Goal: Task Accomplishment & Management: Complete application form

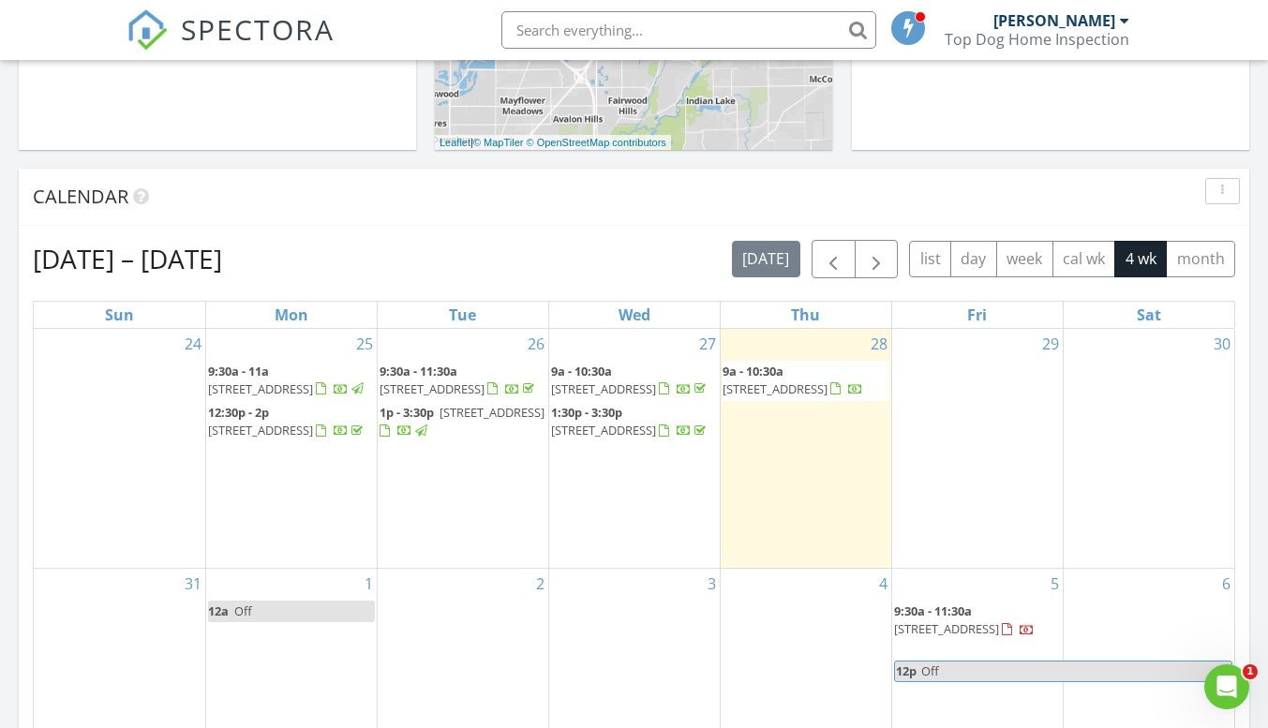
scroll to position [750, 0]
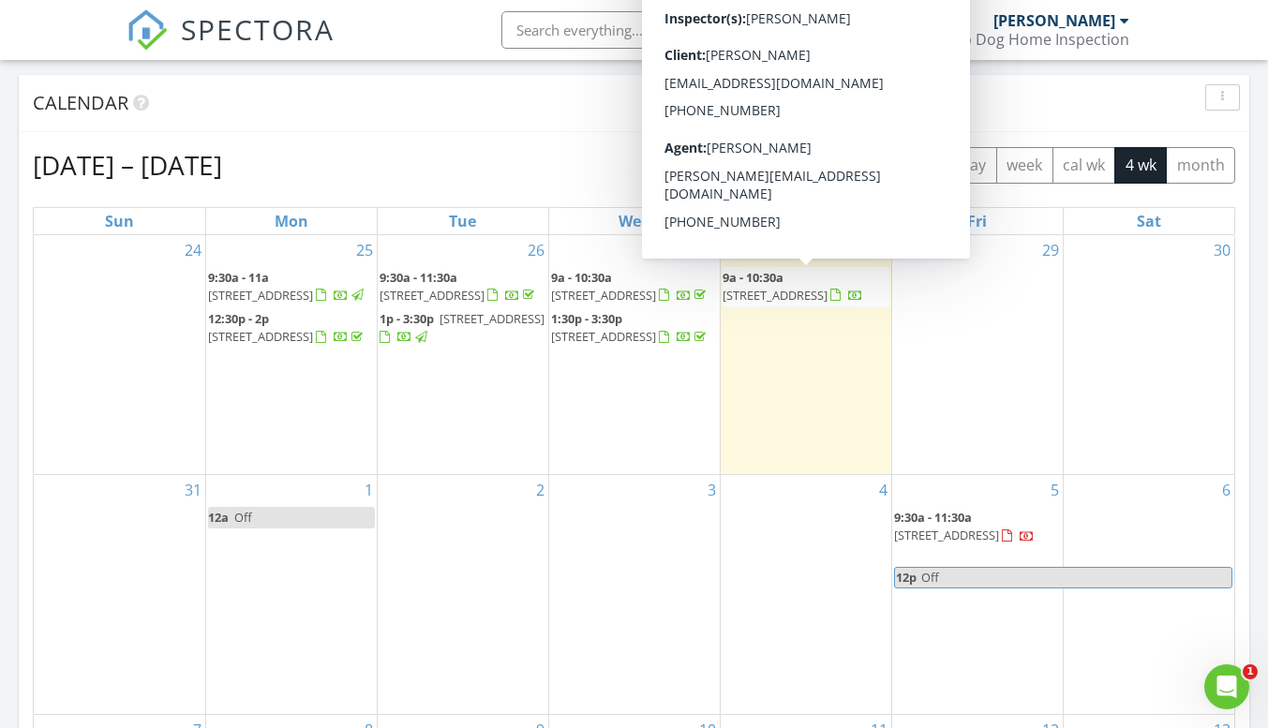
click at [812, 287] on span "9a - 10:30a 6164 Hampton walk blvd, McCordsville 46055" at bounding box center [805, 287] width 167 height 37
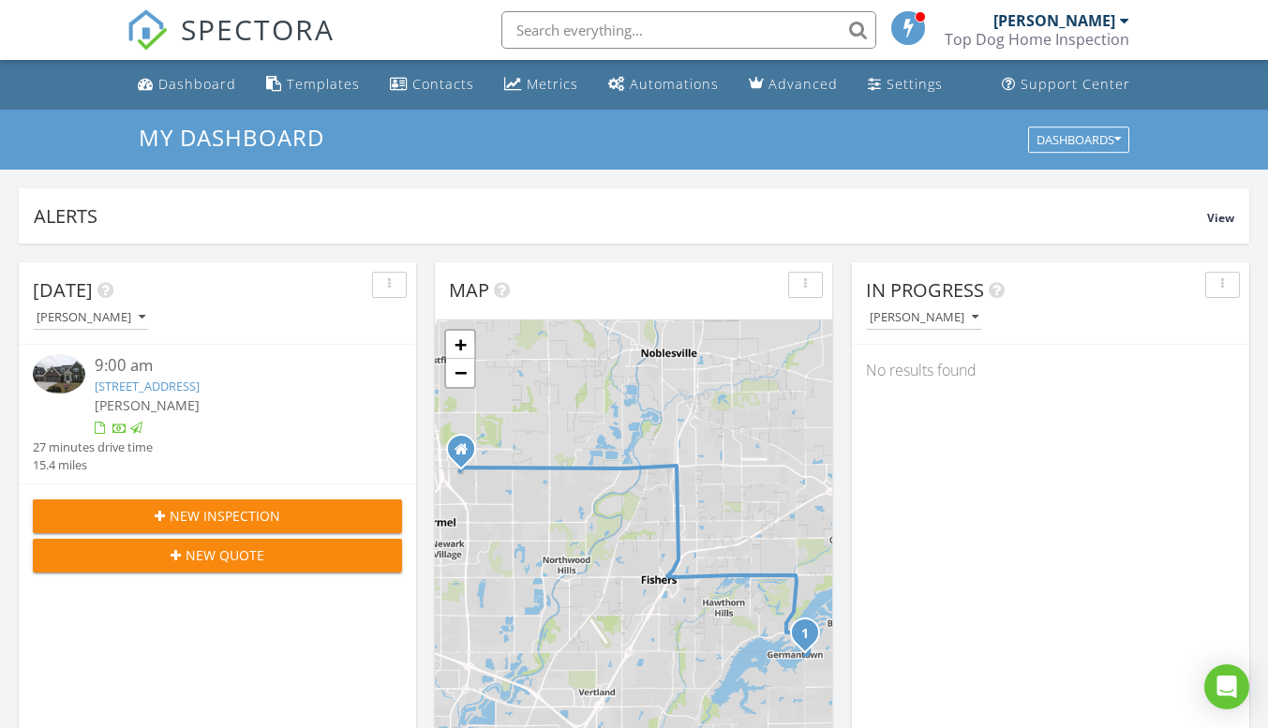
click at [195, 518] on span "New Inspection" at bounding box center [225, 516] width 111 height 20
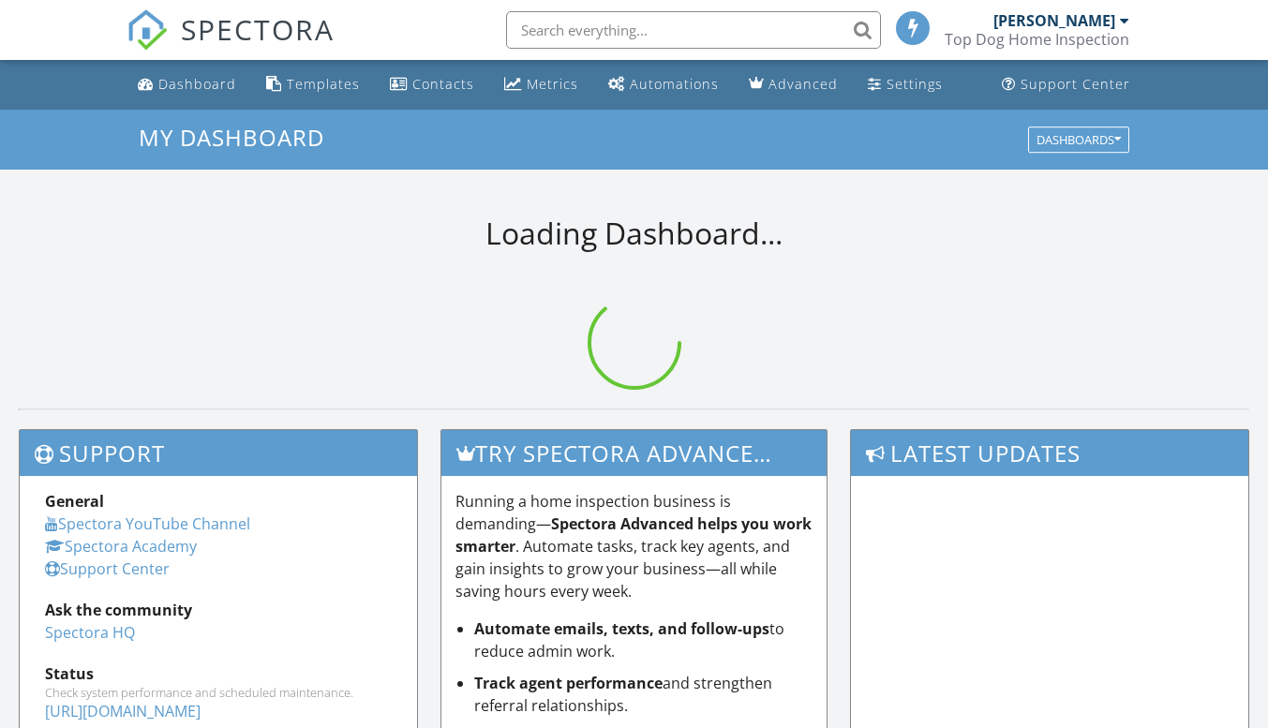
click at [588, 31] on input "text" at bounding box center [693, 29] width 375 height 37
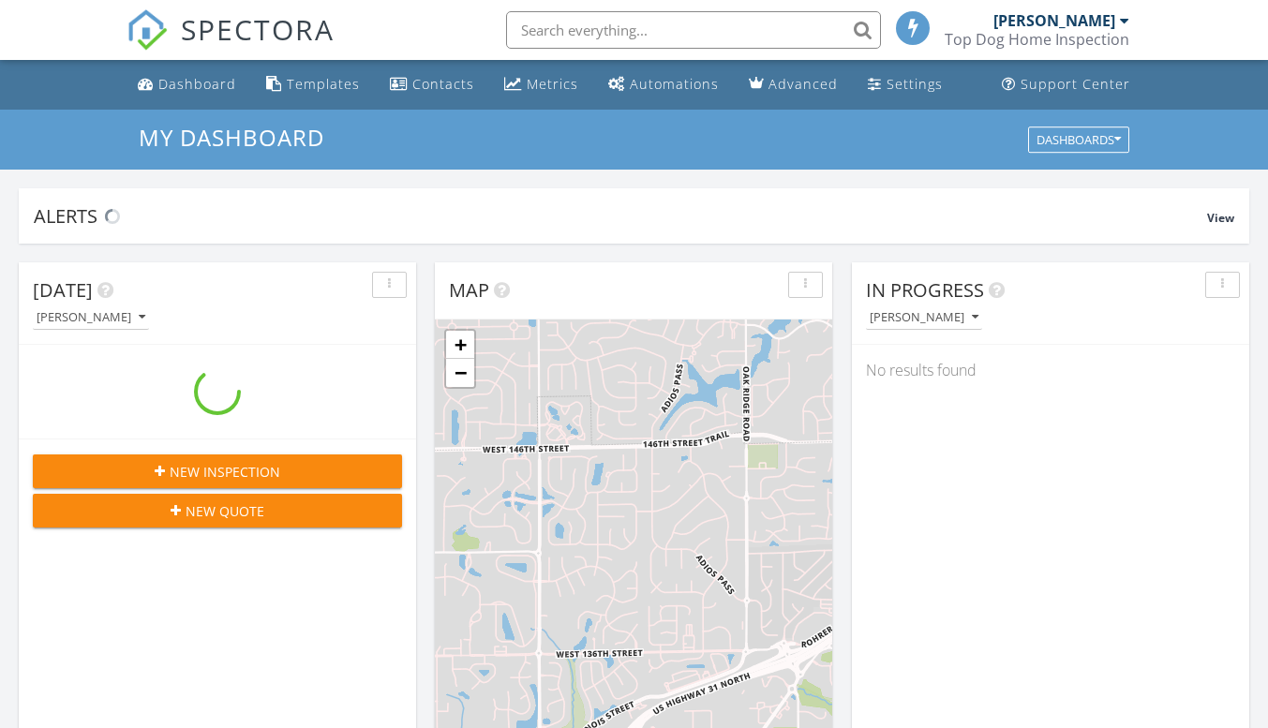
scroll to position [1734, 1297]
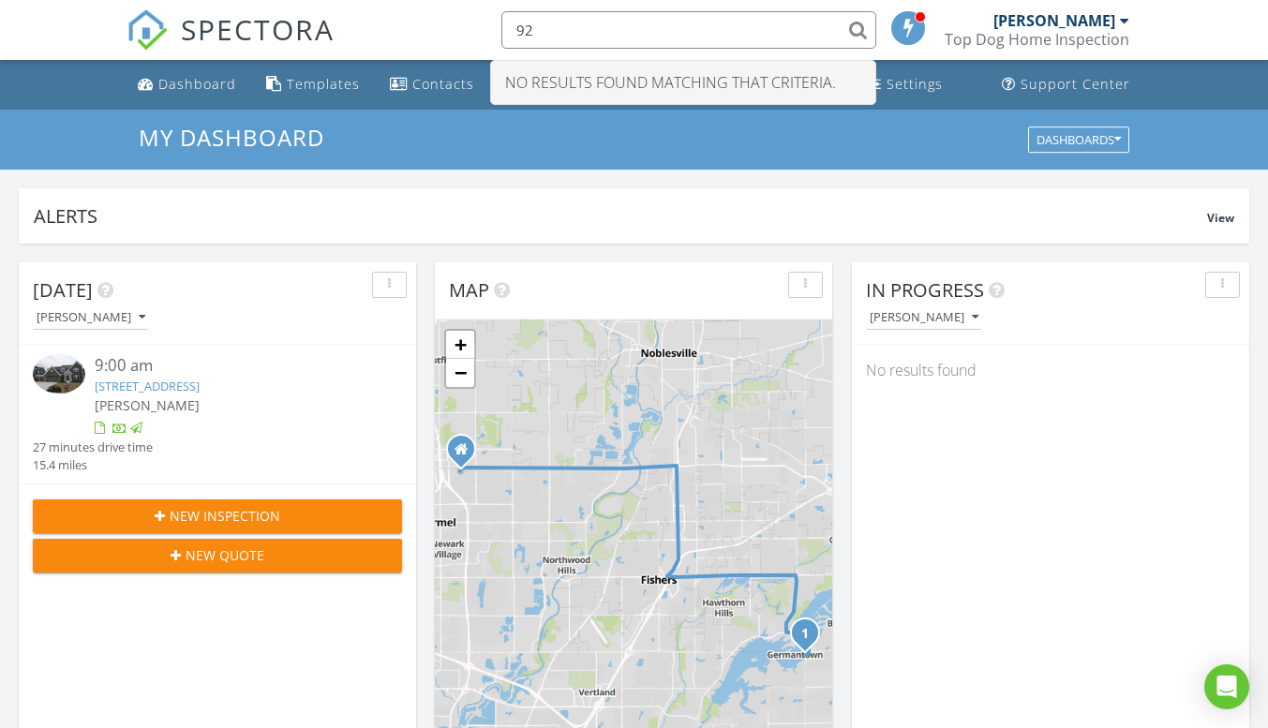
type input "9"
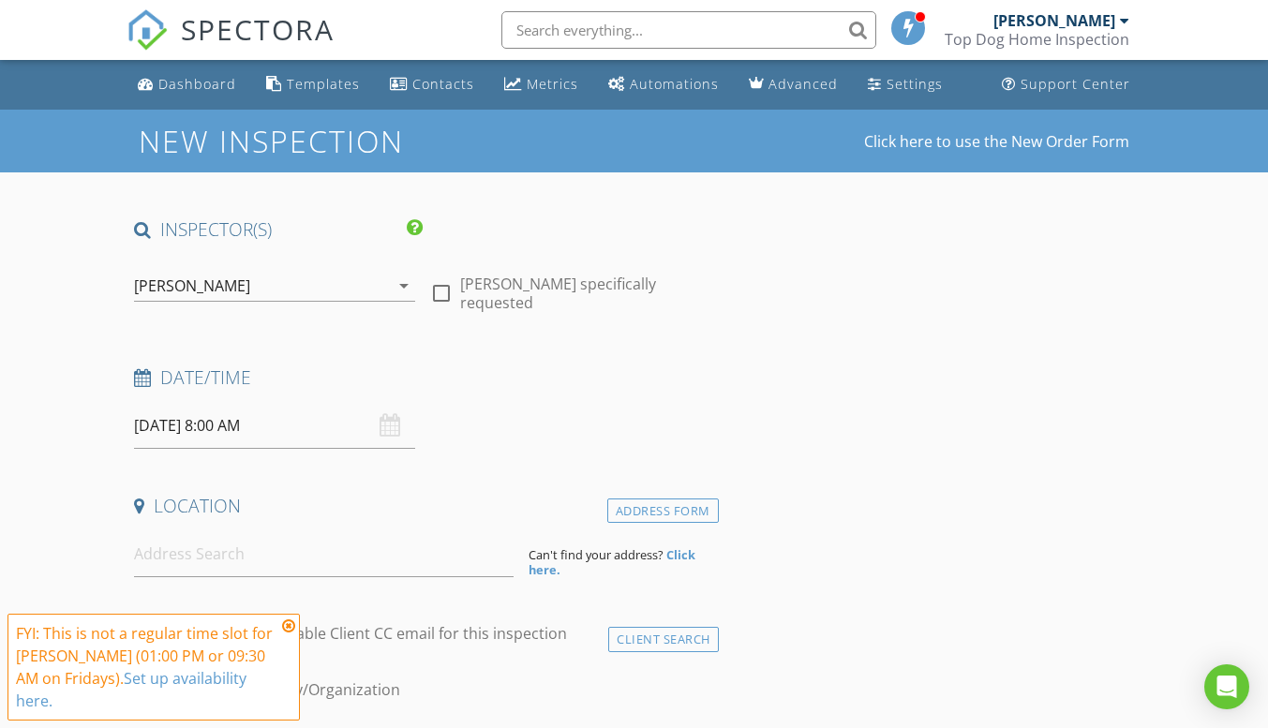
click at [209, 423] on input "08/29/2025 8:00 AM" at bounding box center [274, 426] width 281 height 46
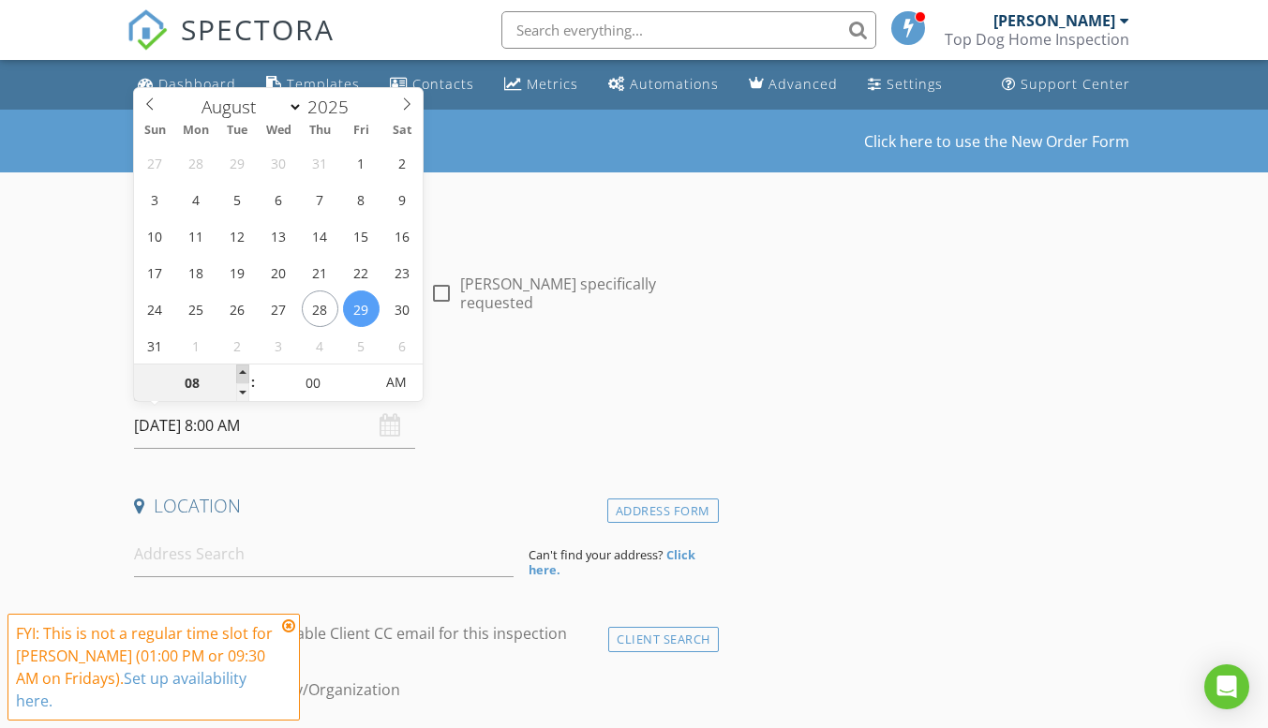
type input "08/29/2025 9:00 AM"
type input "09"
click at [245, 373] on span at bounding box center [242, 373] width 13 height 19
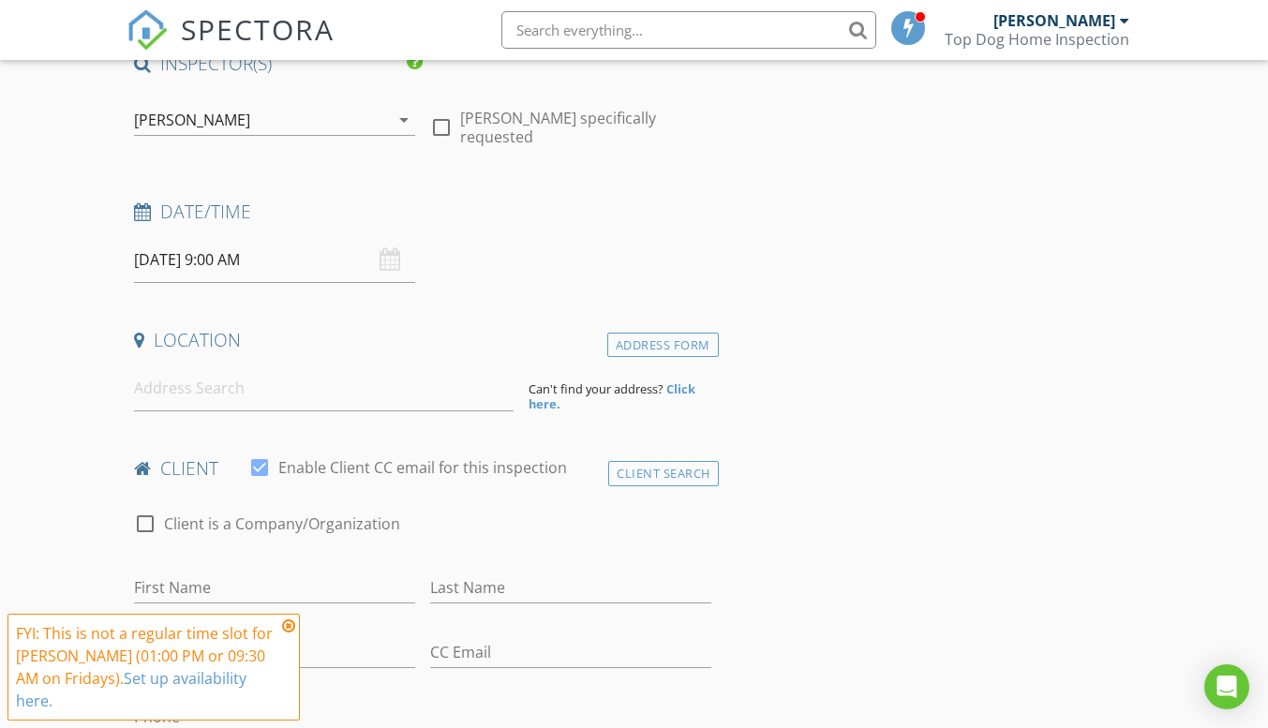
scroll to position [187, 0]
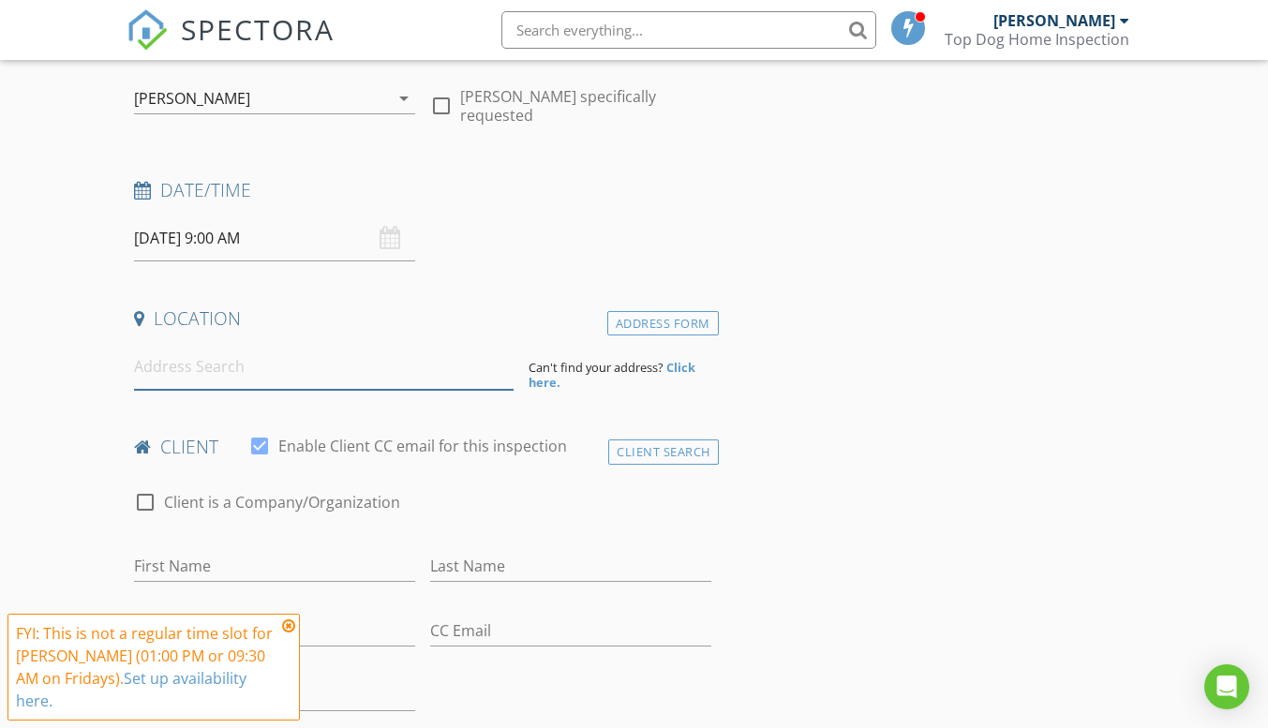
click at [216, 364] on input at bounding box center [323, 367] width 379 height 46
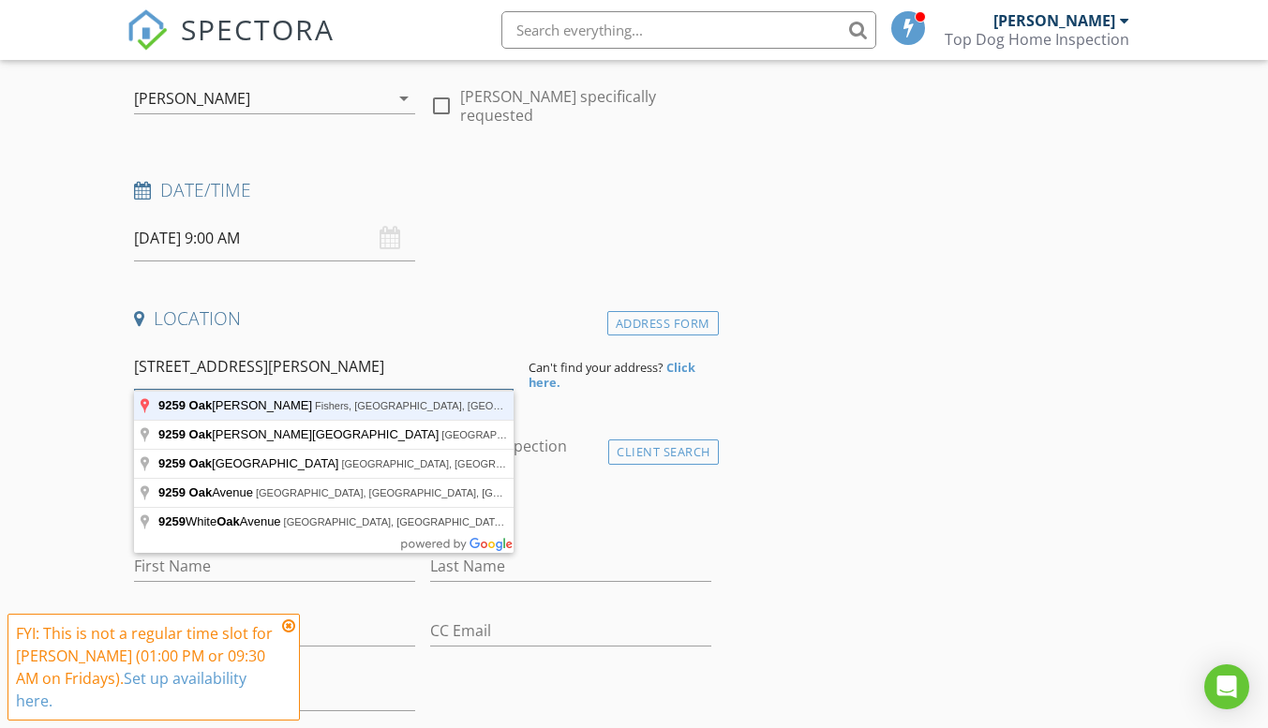
type input "9259 Oak Knoll Lane, Fishers, IN, USA"
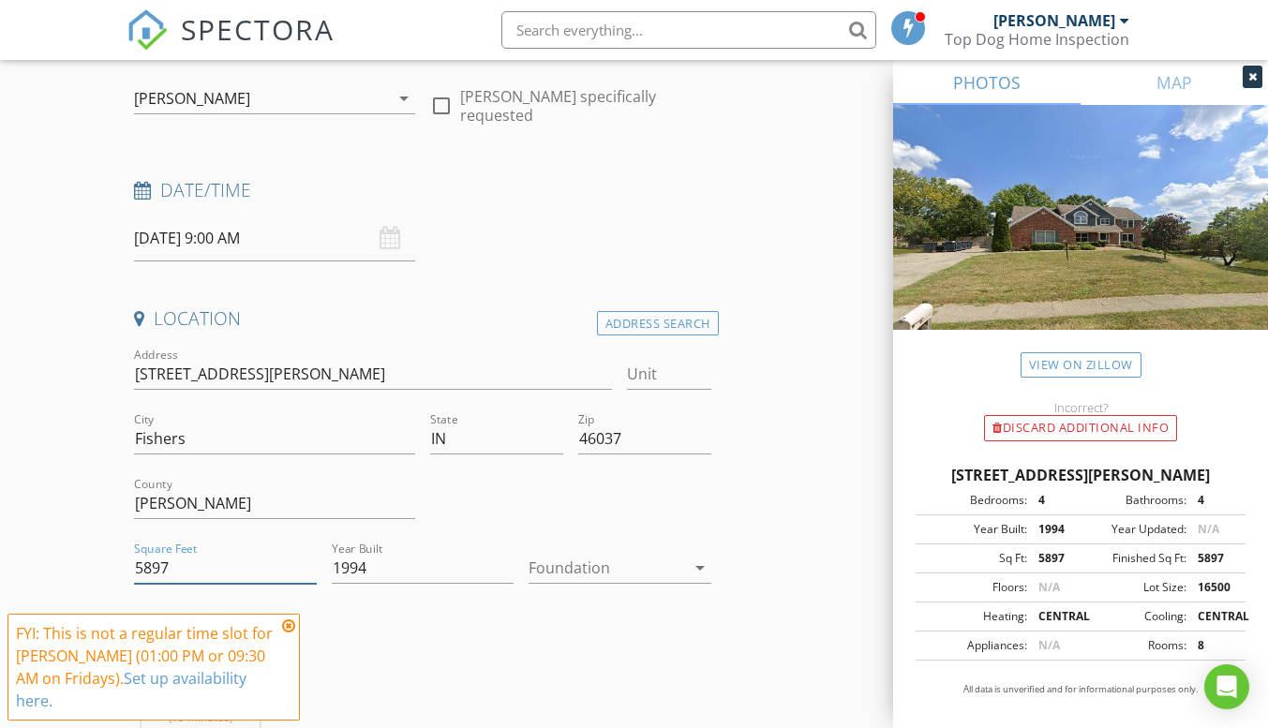
drag, startPoint x: 198, startPoint y: 570, endPoint x: 108, endPoint y: 572, distance: 90.0
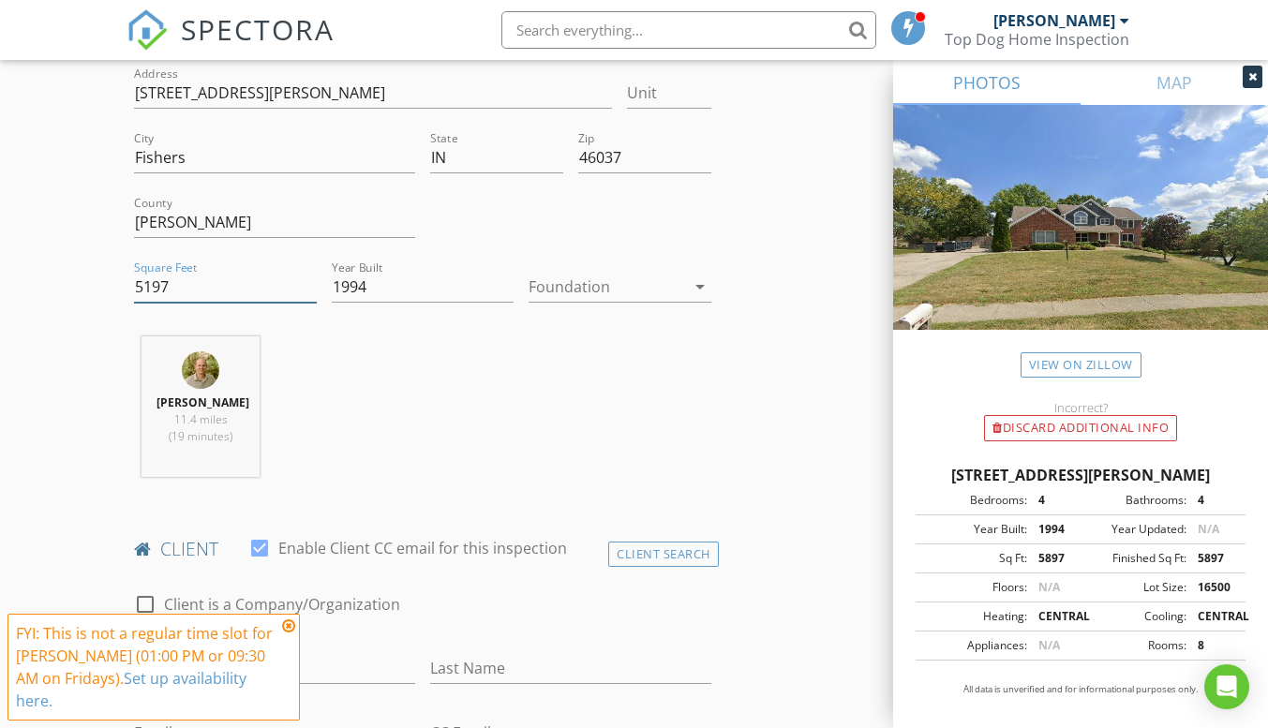
scroll to position [656, 0]
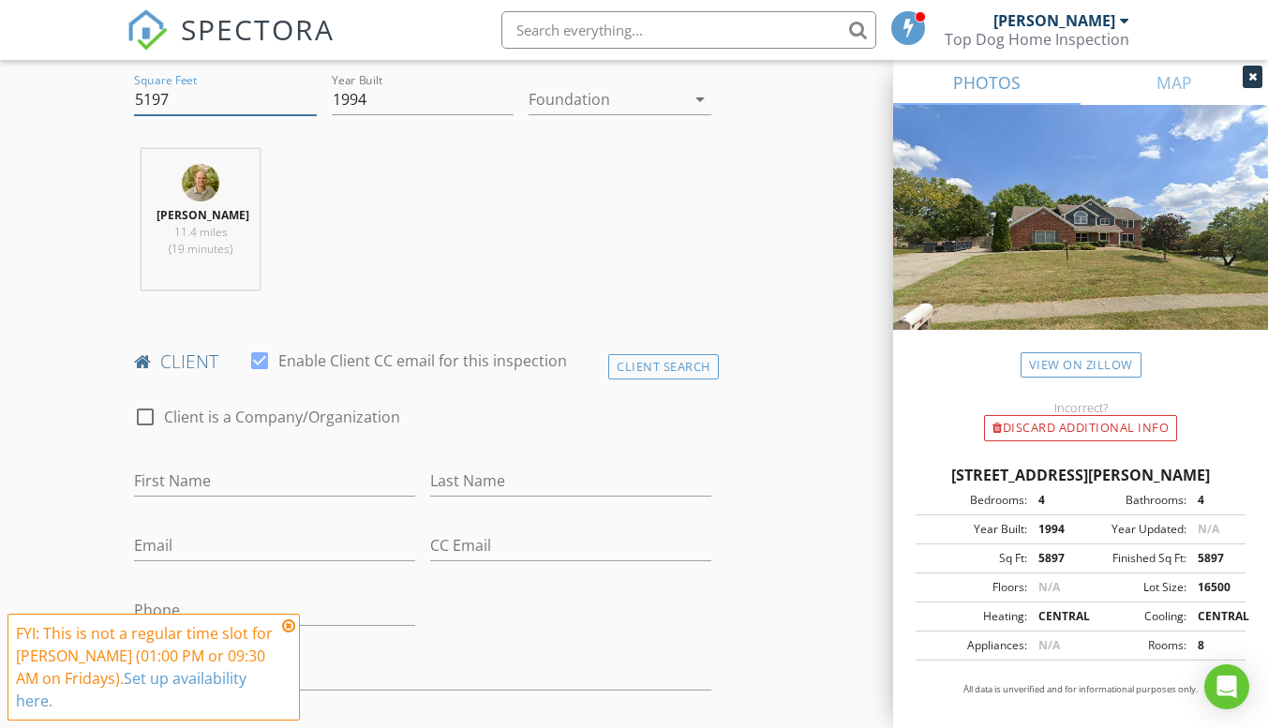
type input "5197"
click at [200, 482] on input "First Name" at bounding box center [274, 481] width 281 height 31
type input "Kevin"
type input "Zheng"
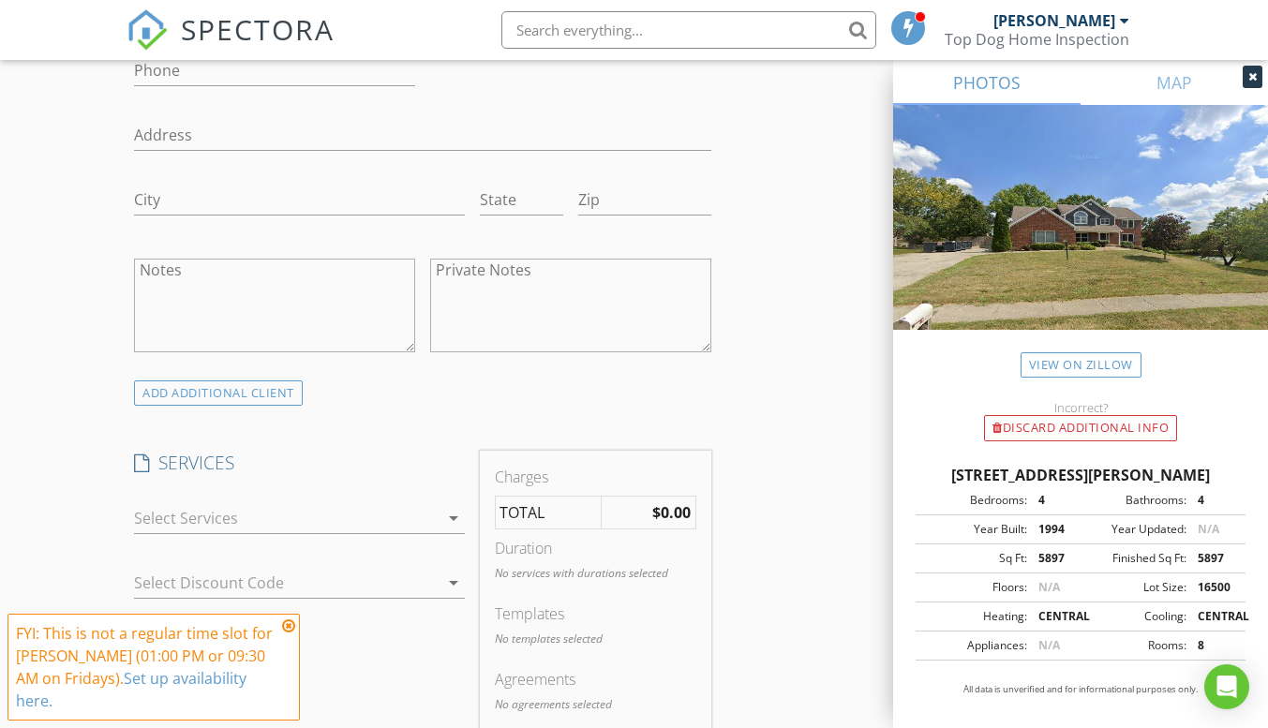
scroll to position [1218, 0]
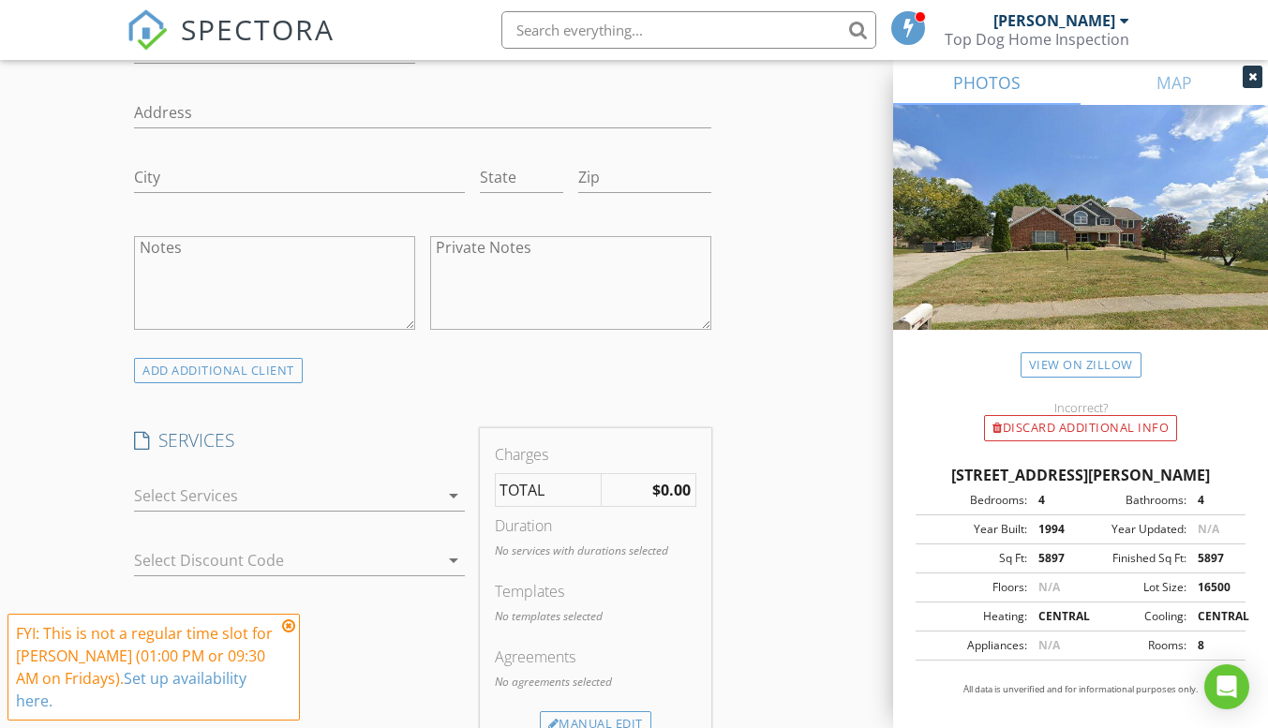
type input "dzheng98@gmail.com"
click at [368, 495] on div at bounding box center [286, 496] width 304 height 30
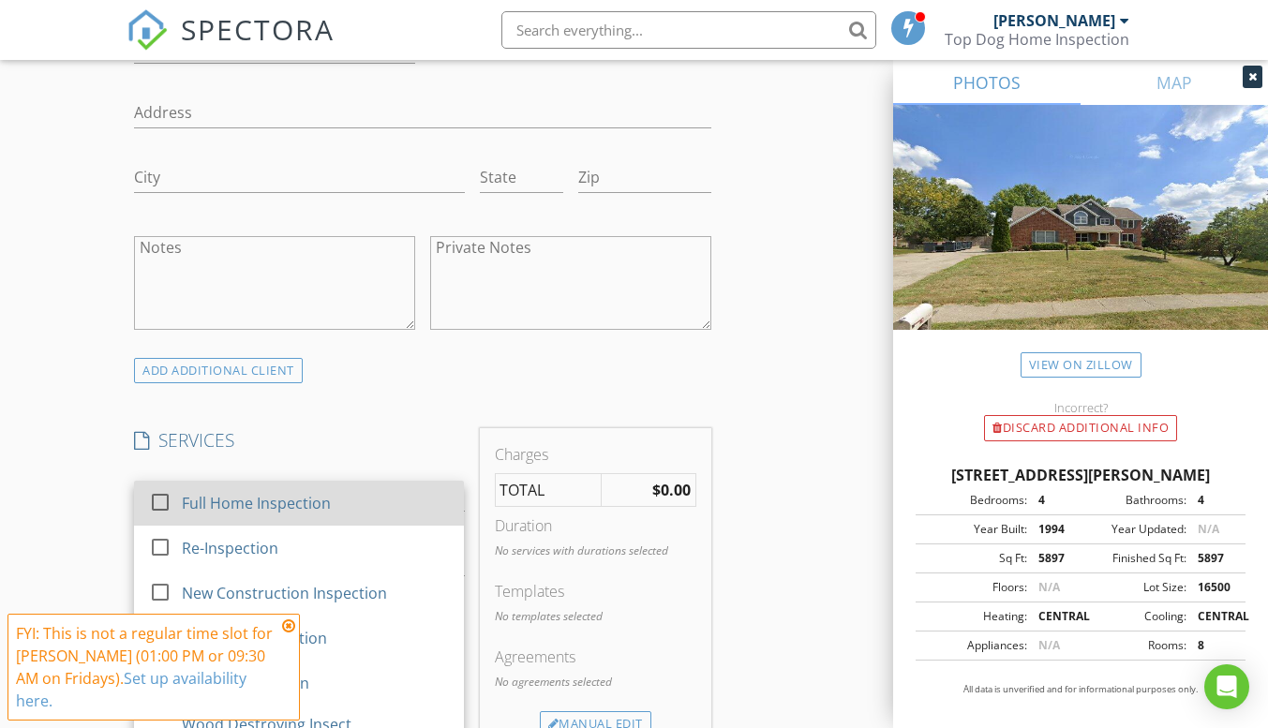
click at [153, 498] on div at bounding box center [160, 502] width 32 height 32
checkbox input "false"
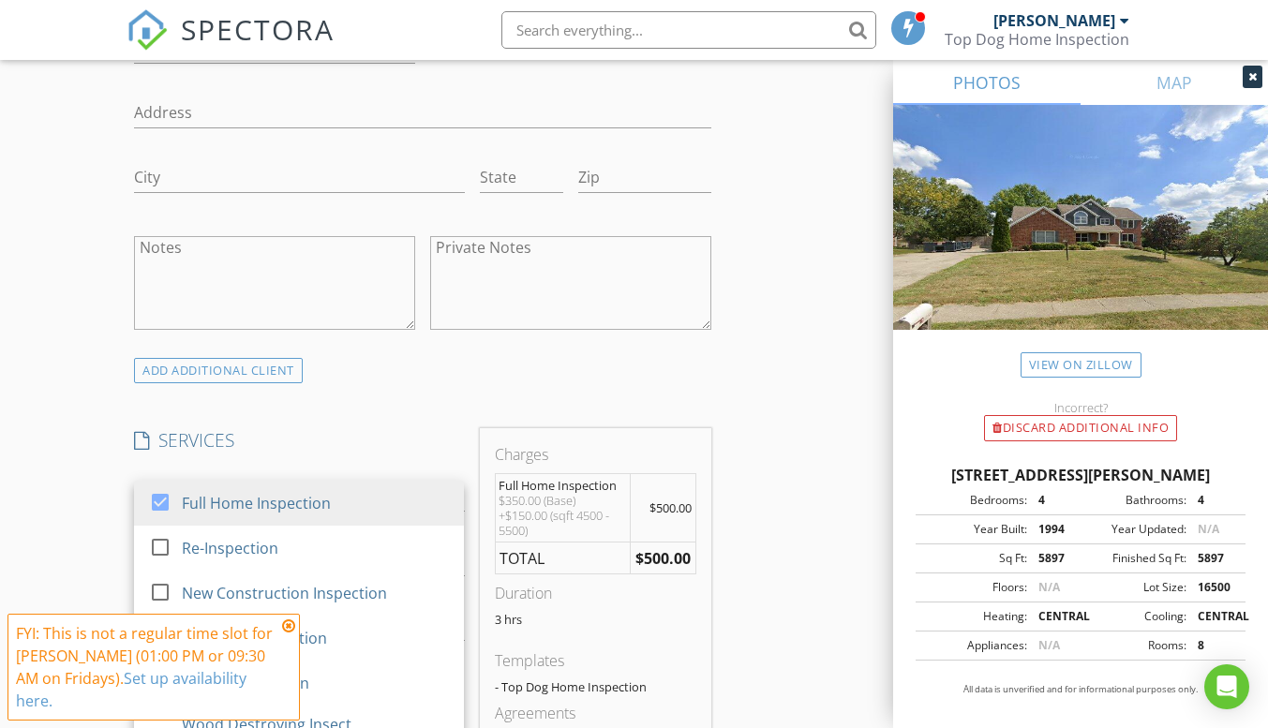
click at [79, 409] on div "New Inspection Click here to use the New Order Form INSPECTOR(S) check_box Jaco…" at bounding box center [634, 630] width 1268 height 3477
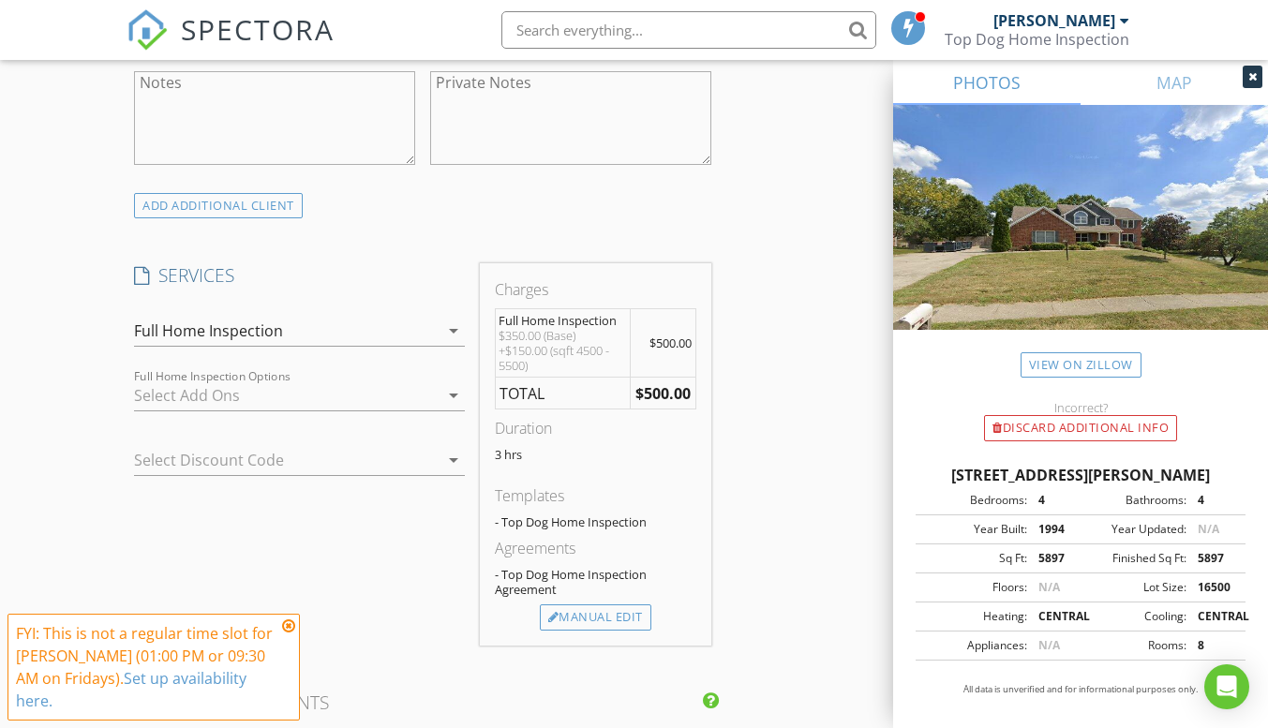
scroll to position [1405, 0]
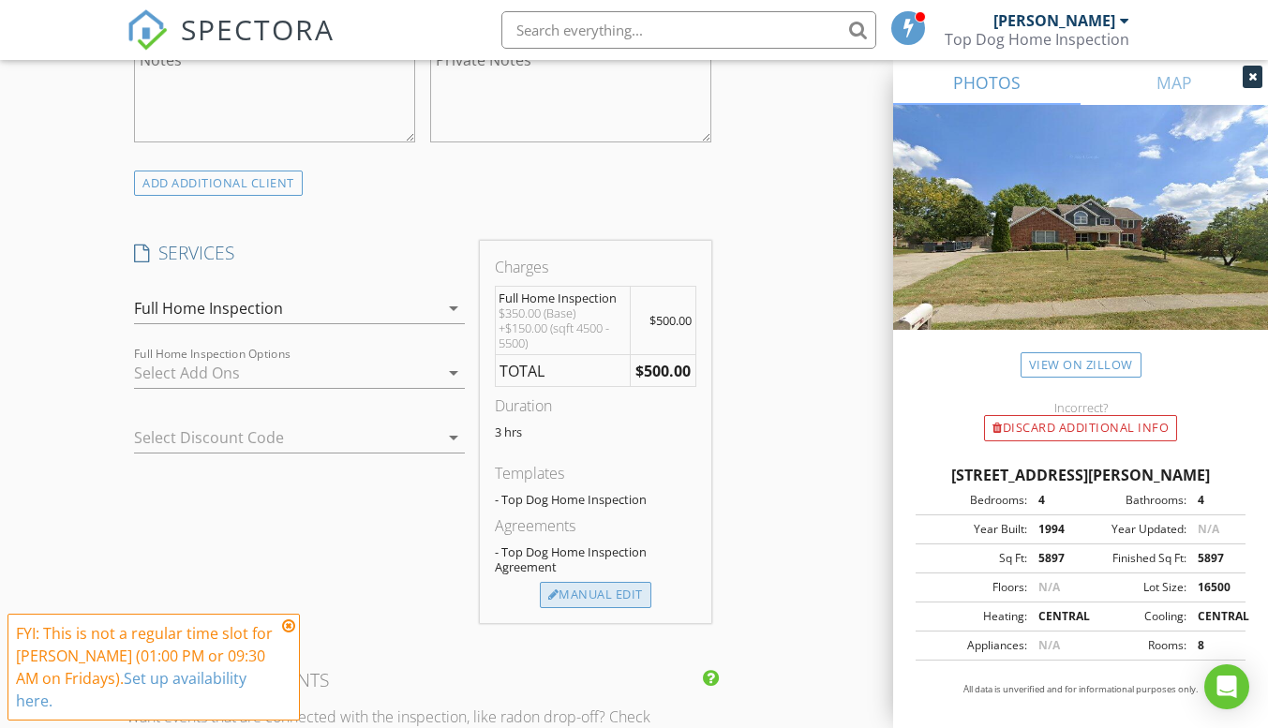
click at [636, 597] on div "Manual Edit" at bounding box center [595, 595] width 111 height 26
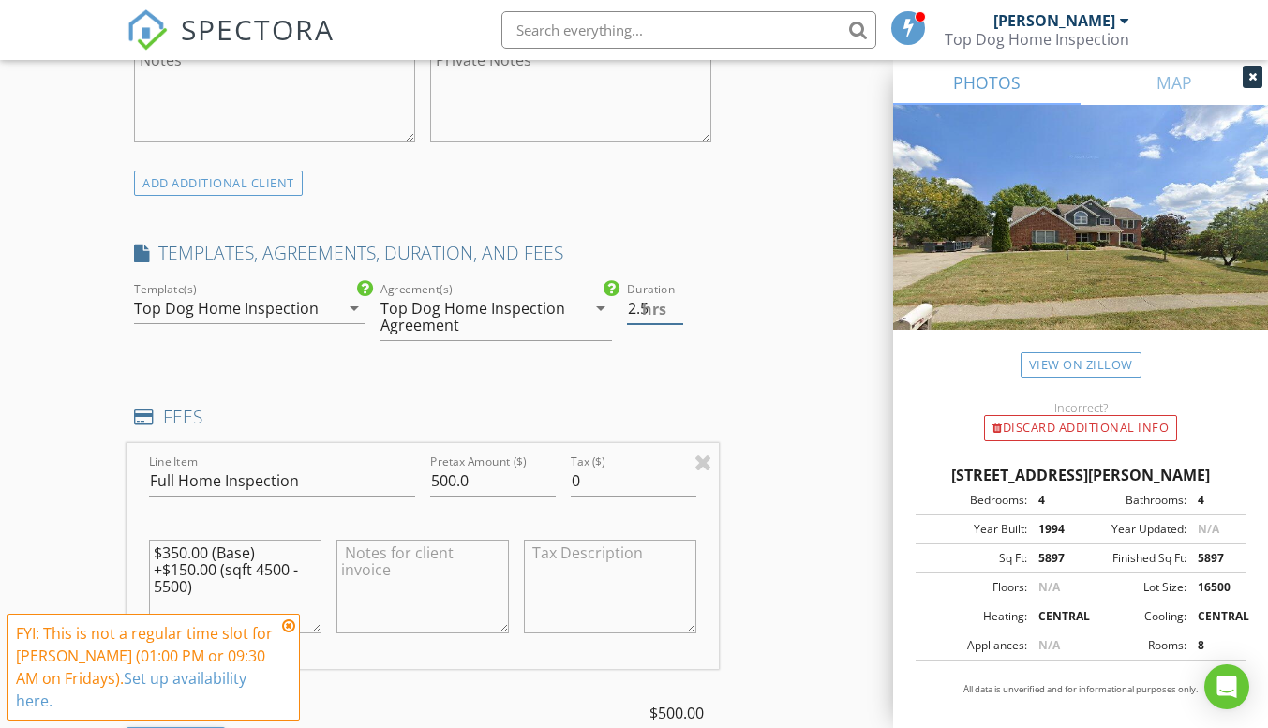
click at [678, 313] on input "2.5" at bounding box center [654, 308] width 55 height 31
type input "2"
click at [678, 313] on input "2" at bounding box center [654, 308] width 55 height 31
click at [739, 344] on div "INSPECTOR(S) check_box Jacob Kelly PRIMARY Jacob Kelly arrow_drop_down check_bo…" at bounding box center [633, 555] width 1014 height 3487
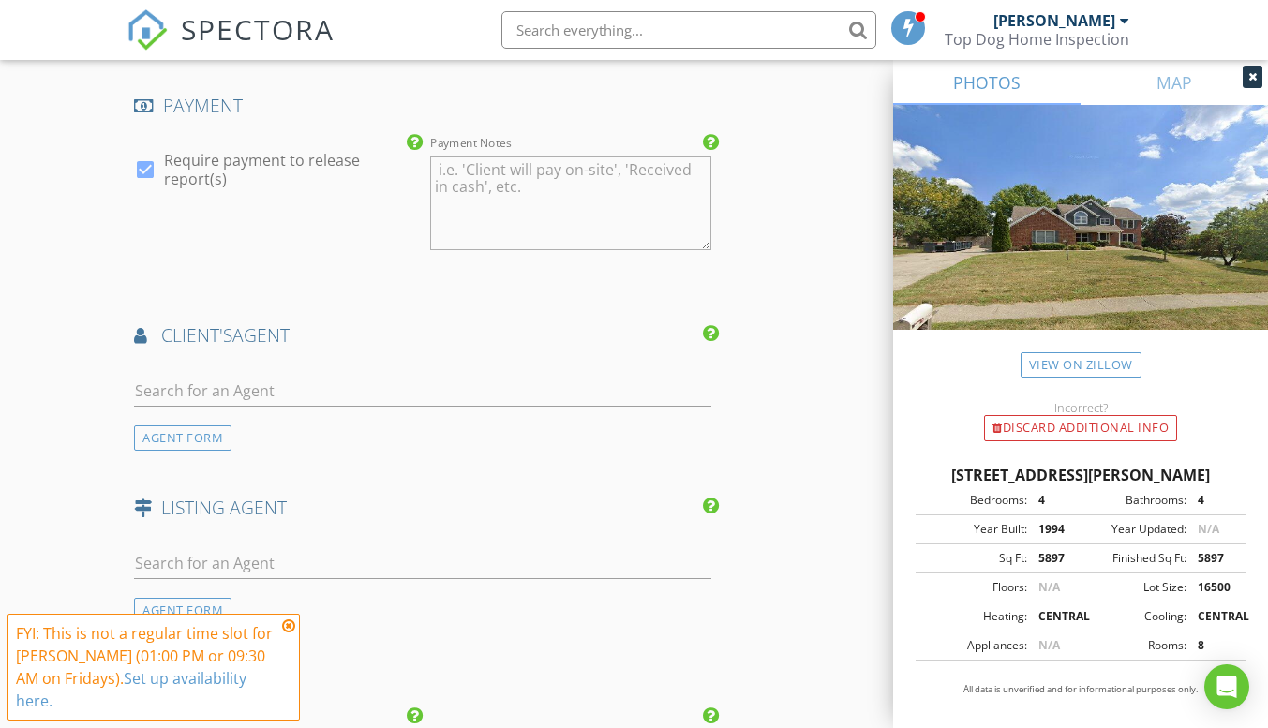
scroll to position [2342, 0]
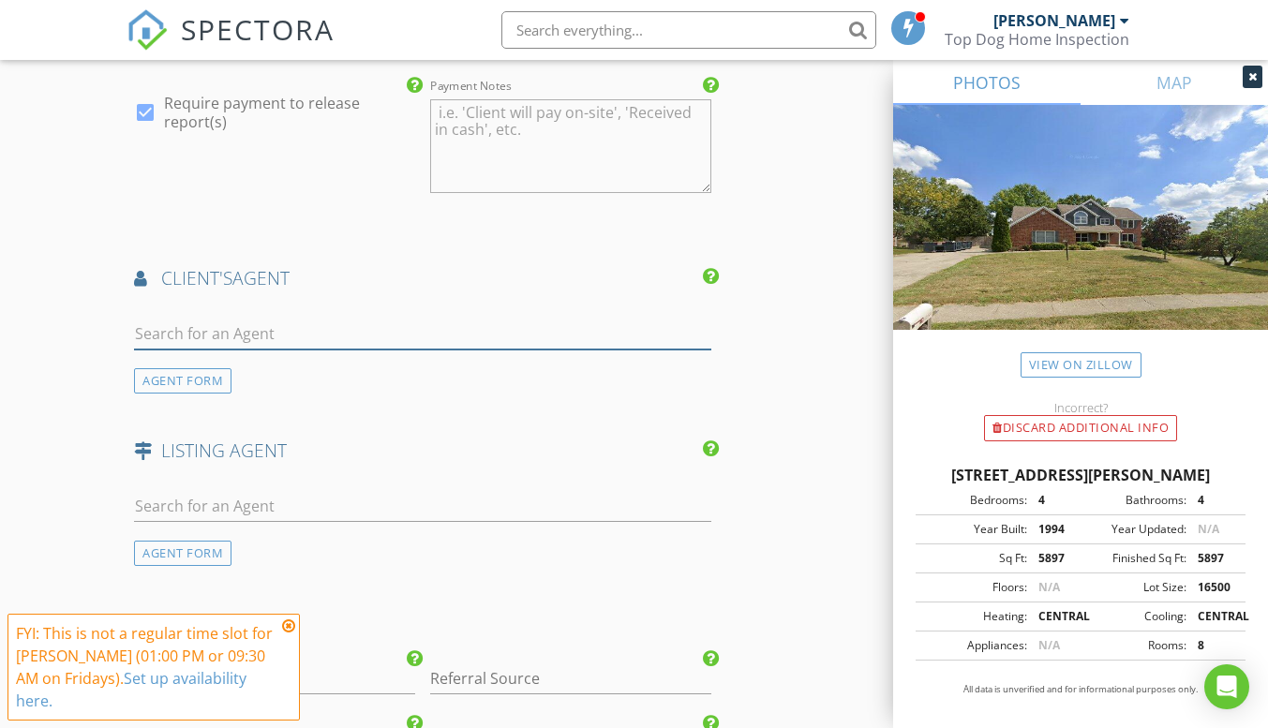
click at [188, 330] on input "text" at bounding box center [422, 334] width 576 height 31
type input "A"
click at [186, 381] on div "AGENT FORM" at bounding box center [182, 380] width 97 height 25
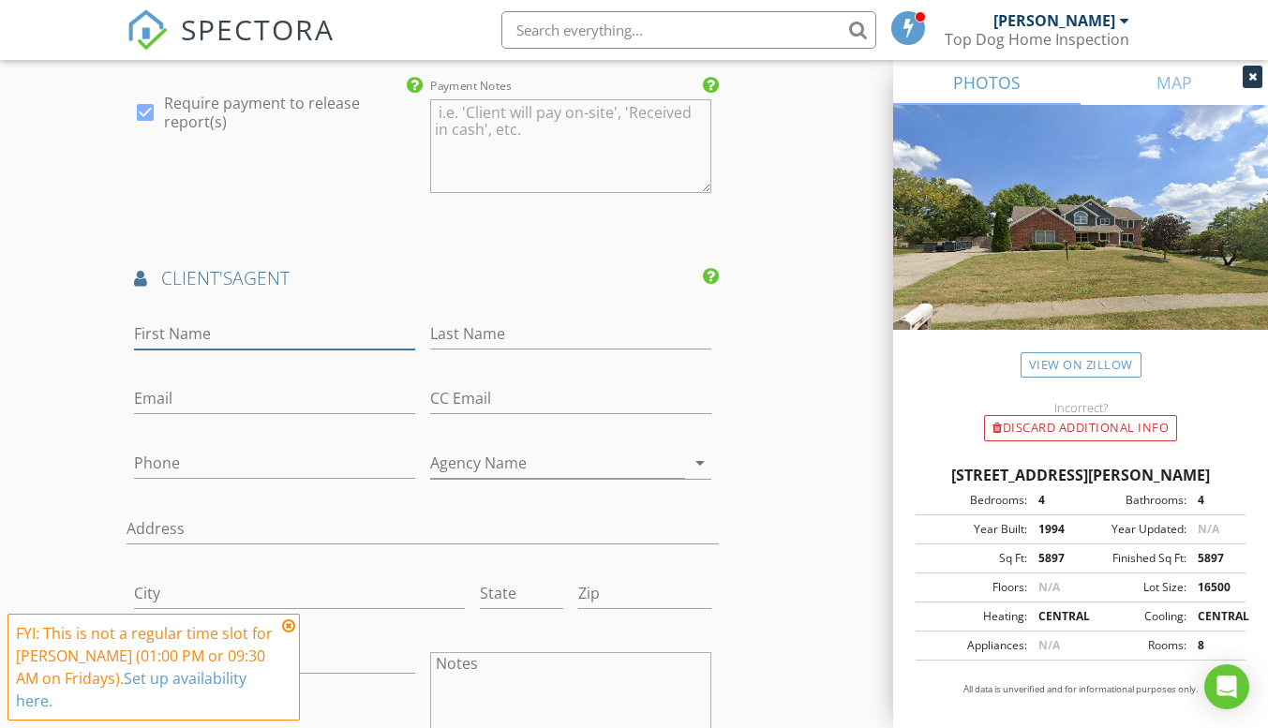
click at [208, 328] on input "First Name" at bounding box center [274, 334] width 281 height 31
type input "Ashlea"
type input "Stone"
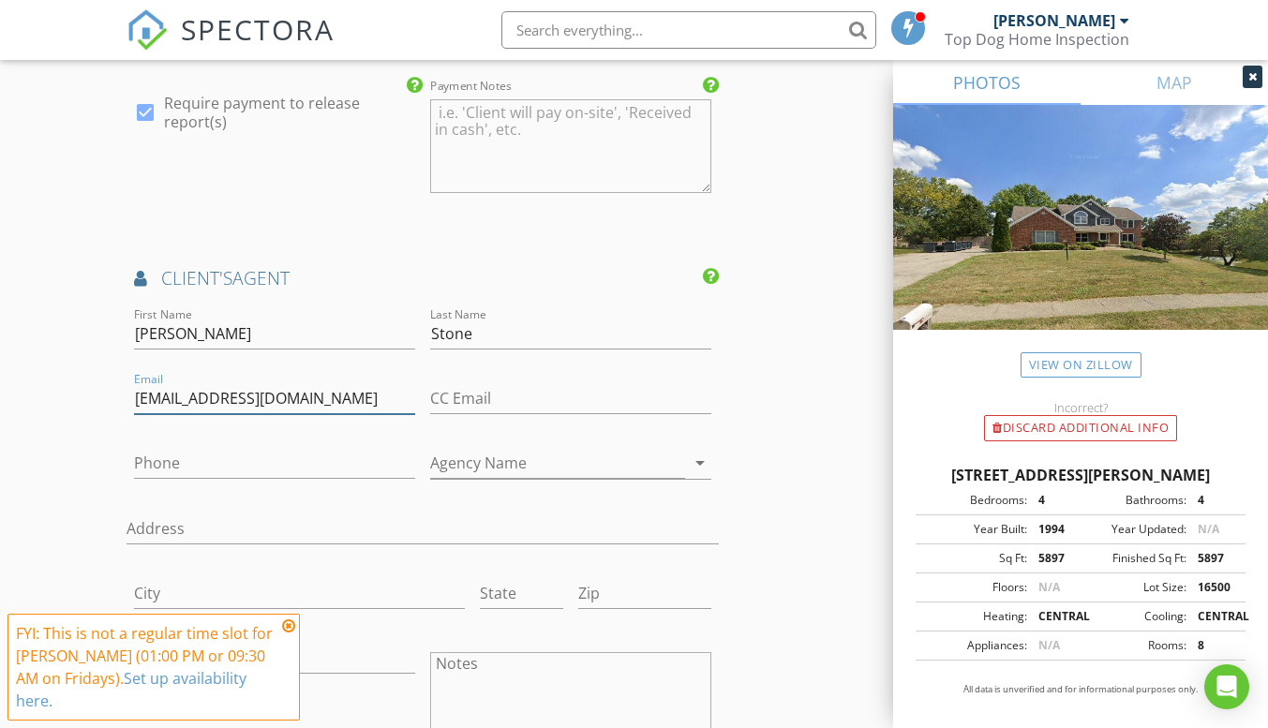
type input "astone@bhhsin.com"
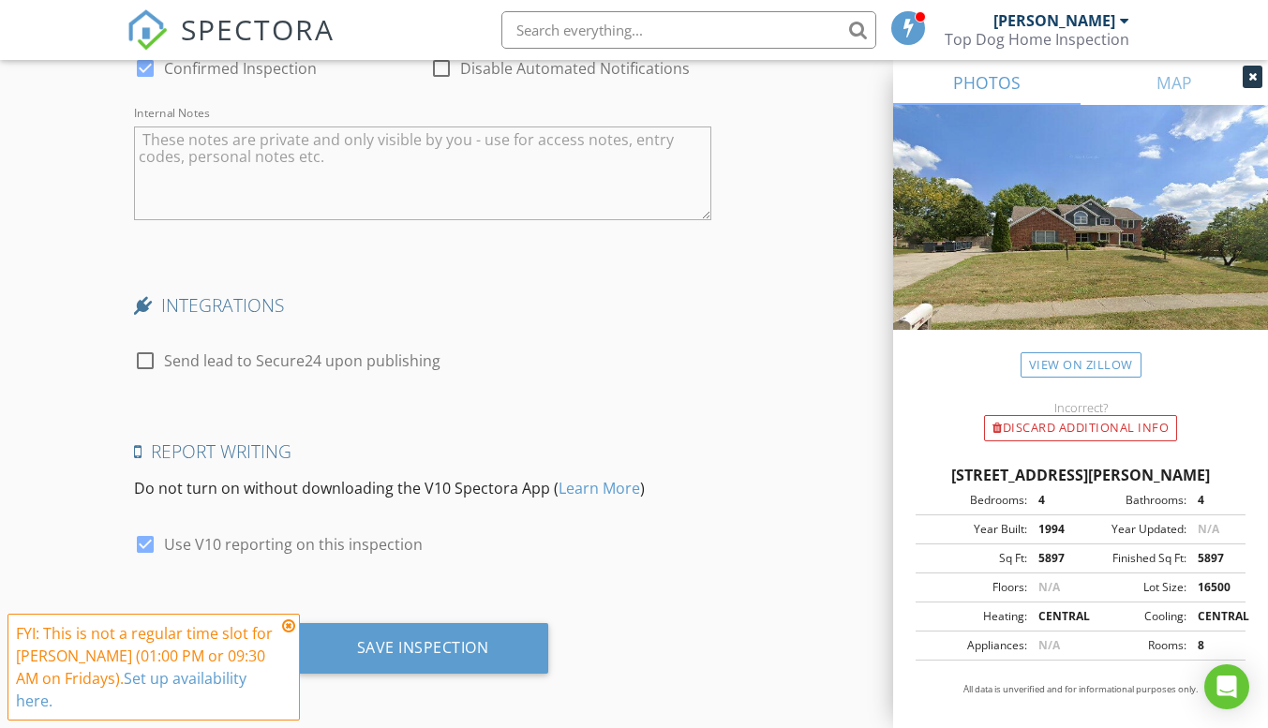
scroll to position [3574, 0]
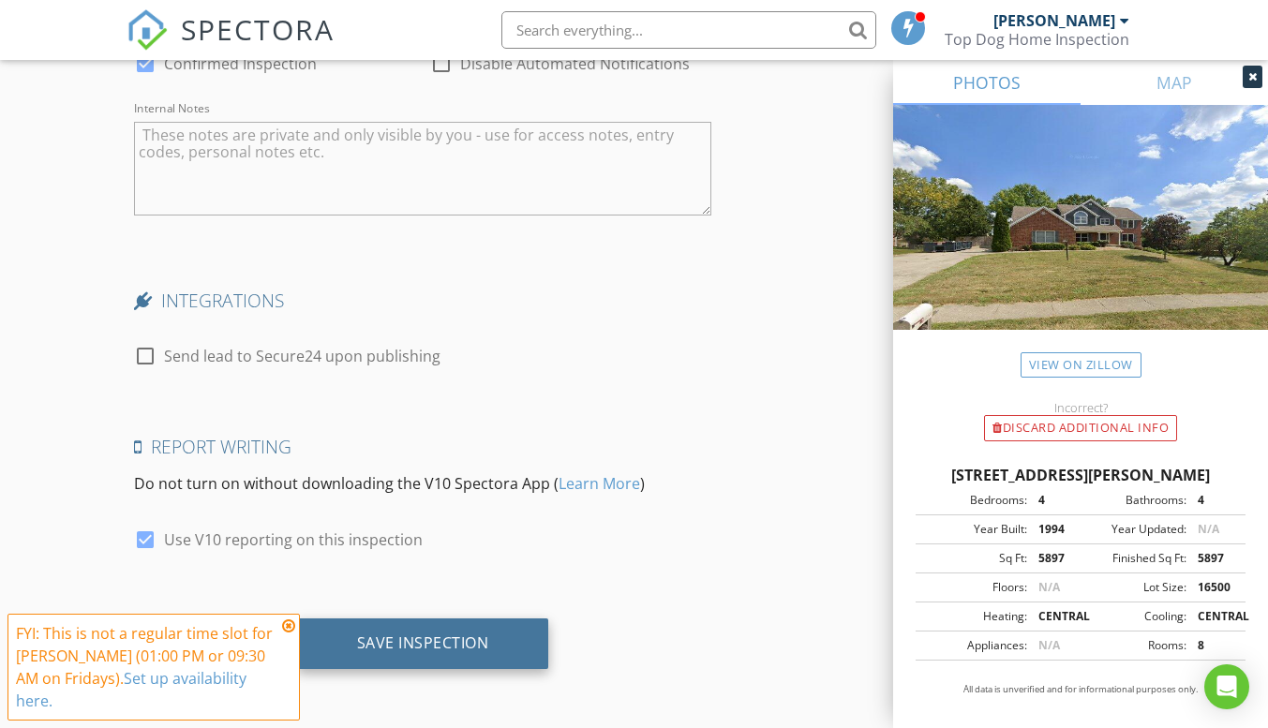
type input "317-363-9420"
click at [463, 655] on div "Save Inspection" at bounding box center [423, 643] width 252 height 51
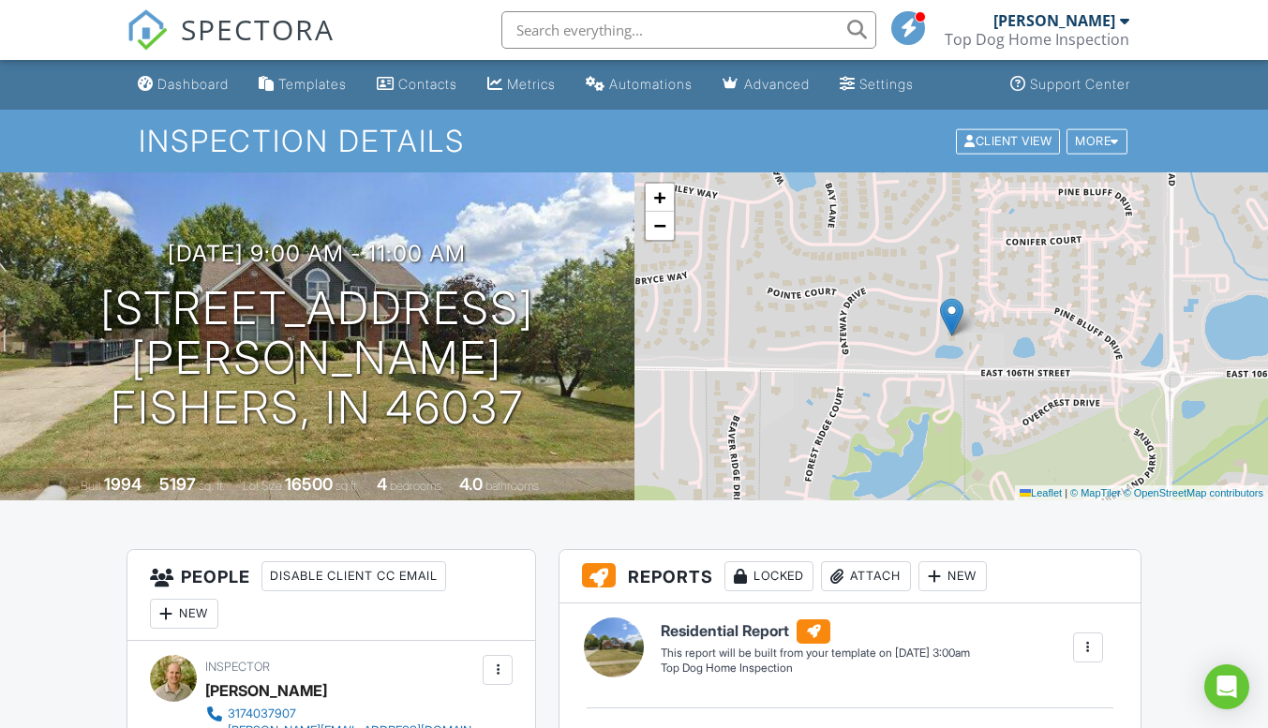
drag, startPoint x: 168, startPoint y: 89, endPoint x: 115, endPoint y: 6, distance: 98.5
click at [168, 89] on div "Dashboard" at bounding box center [192, 84] width 71 height 16
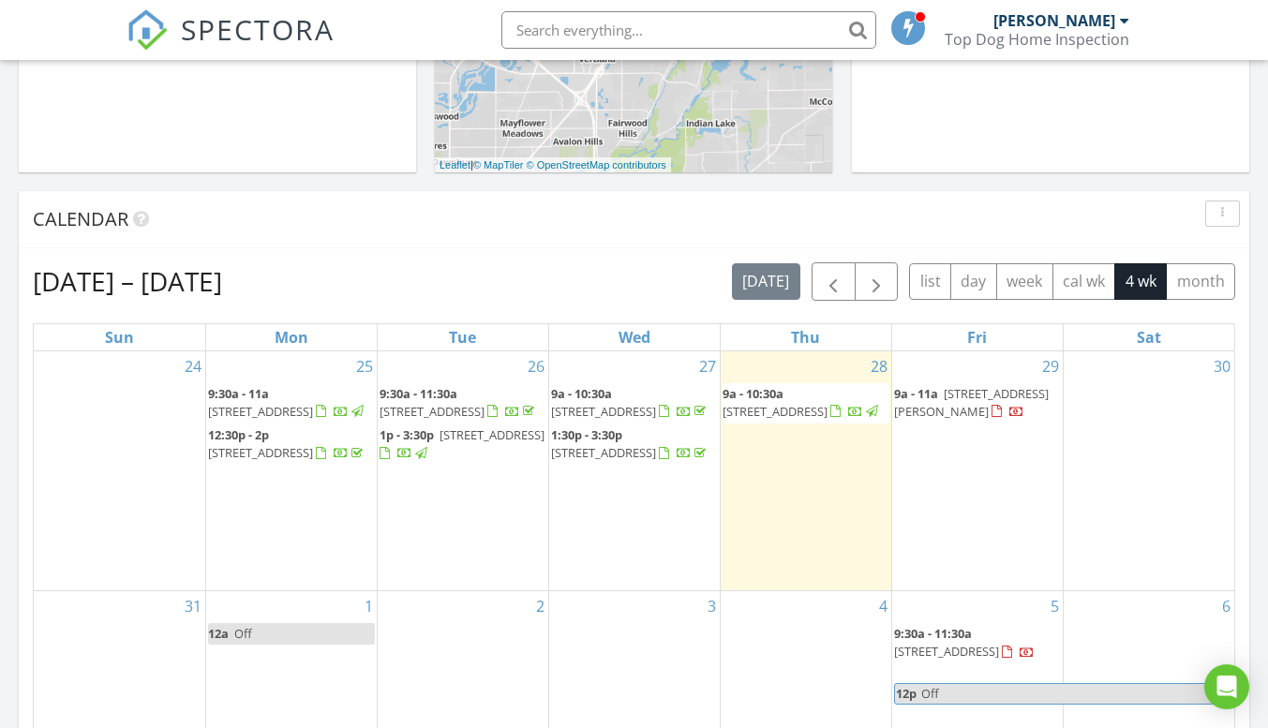
scroll to position [656, 0]
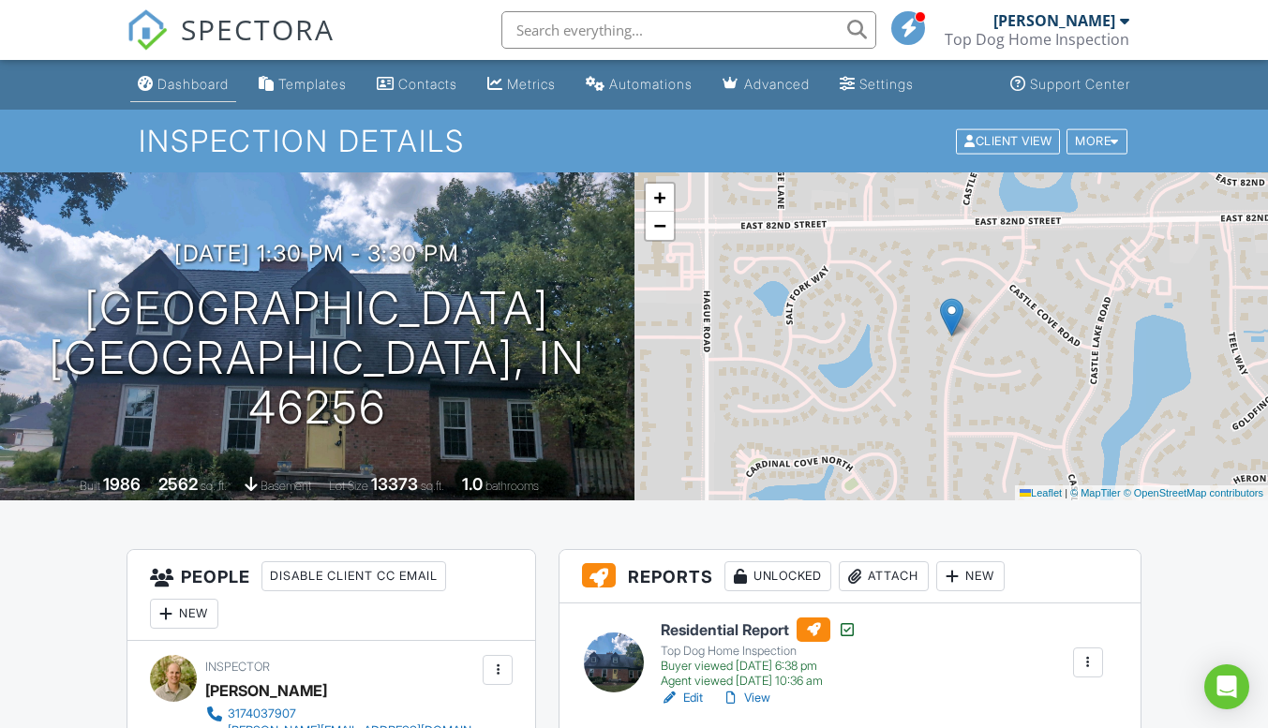
click at [156, 82] on link "Dashboard" at bounding box center [183, 84] width 106 height 35
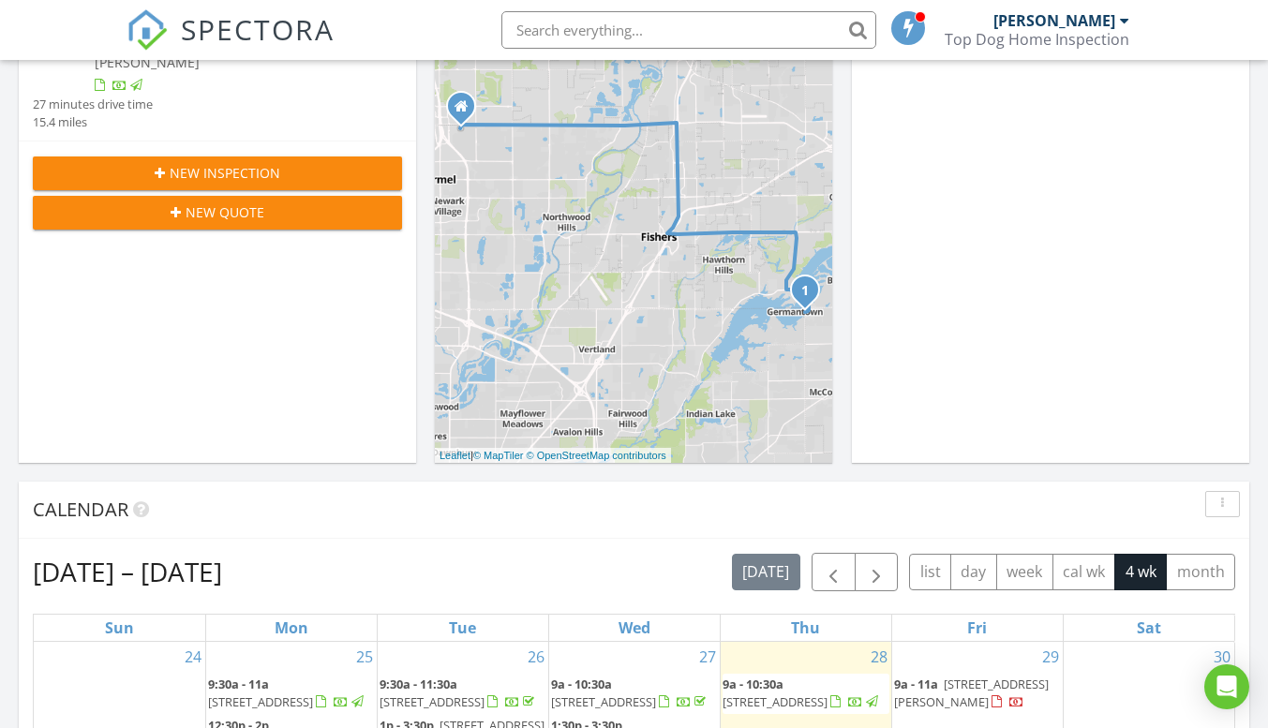
scroll to position [656, 0]
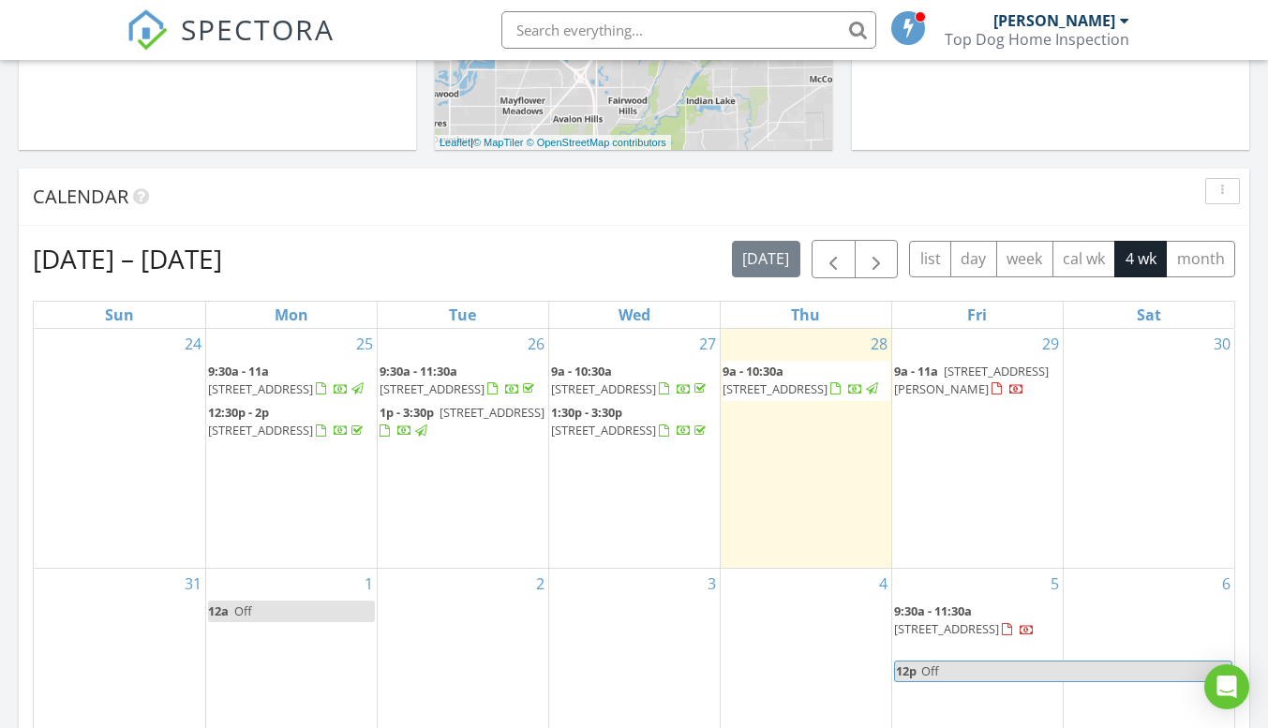
drag, startPoint x: 468, startPoint y: 461, endPoint x: 457, endPoint y: 453, distance: 14.1
click at [457, 421] on span "[STREET_ADDRESS]" at bounding box center [491, 412] width 105 height 17
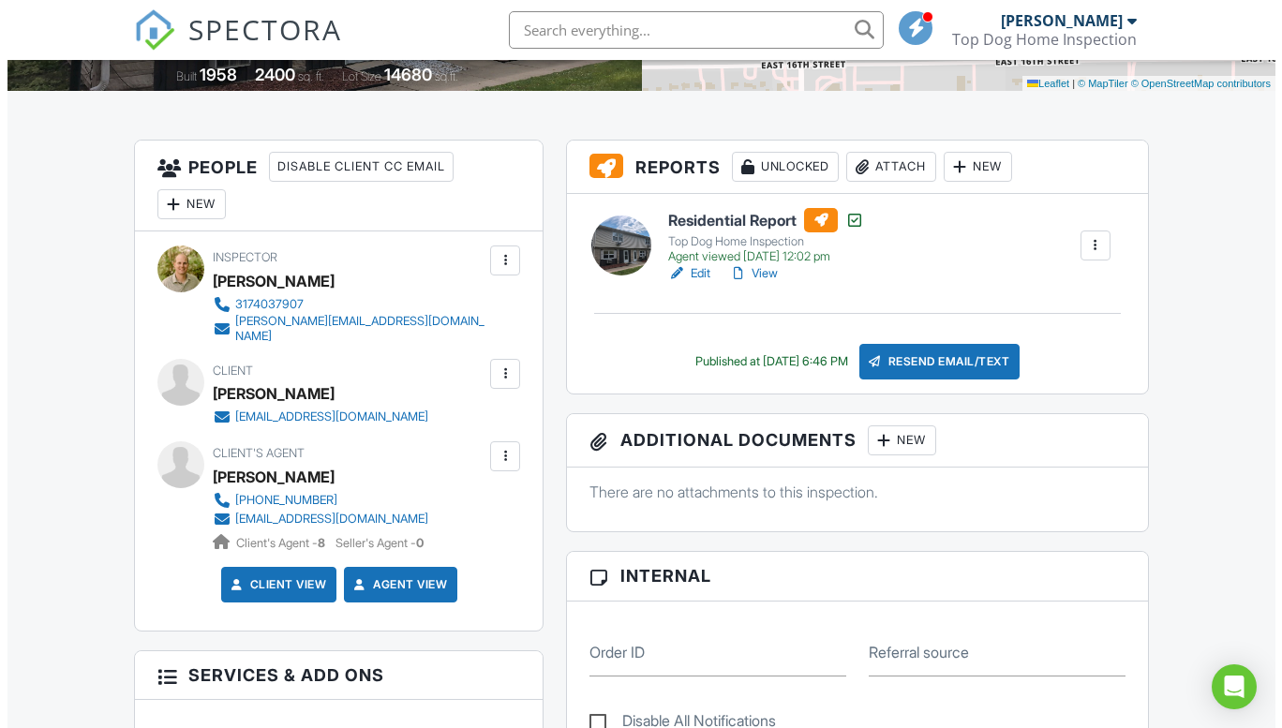
scroll to position [468, 0]
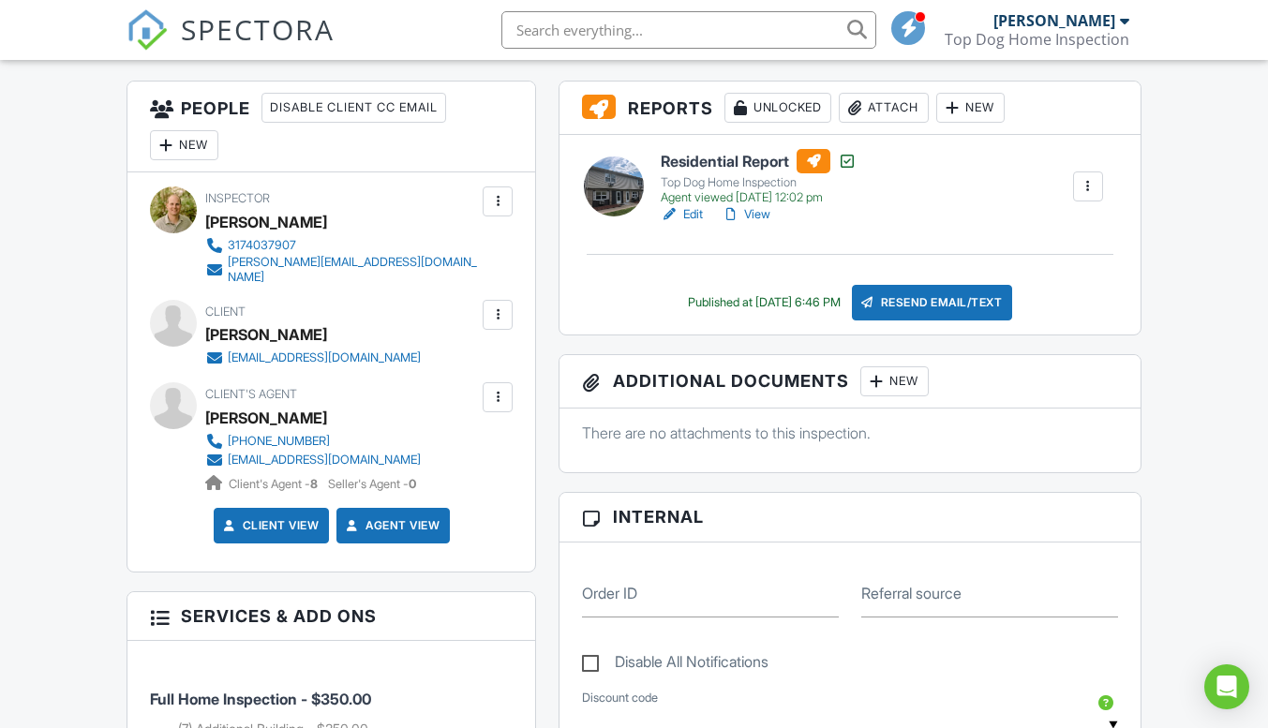
click at [902, 381] on div "New" at bounding box center [894, 381] width 68 height 30
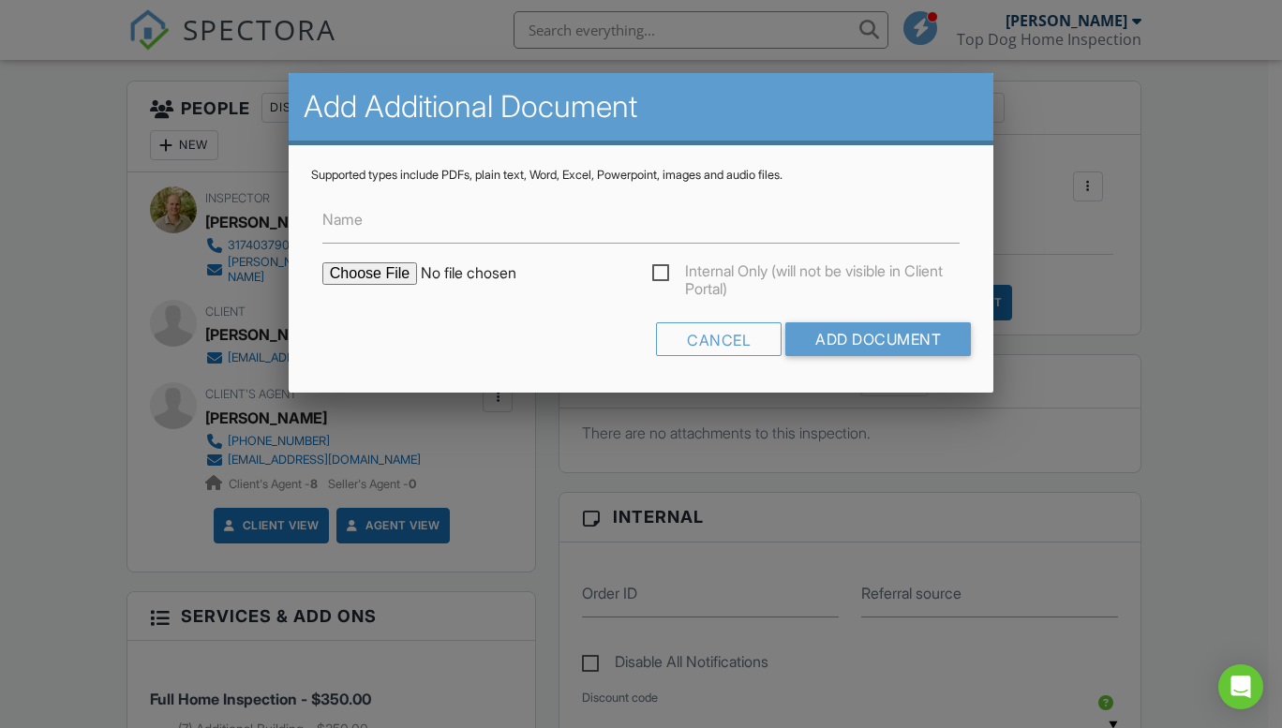
click at [405, 277] on input "file" at bounding box center [481, 273] width 319 height 22
type input "C:\fakepath\Water TC lab results 9125 Auburn Dr.pdf"
click at [914, 343] on input "Add Document" at bounding box center [878, 339] width 186 height 34
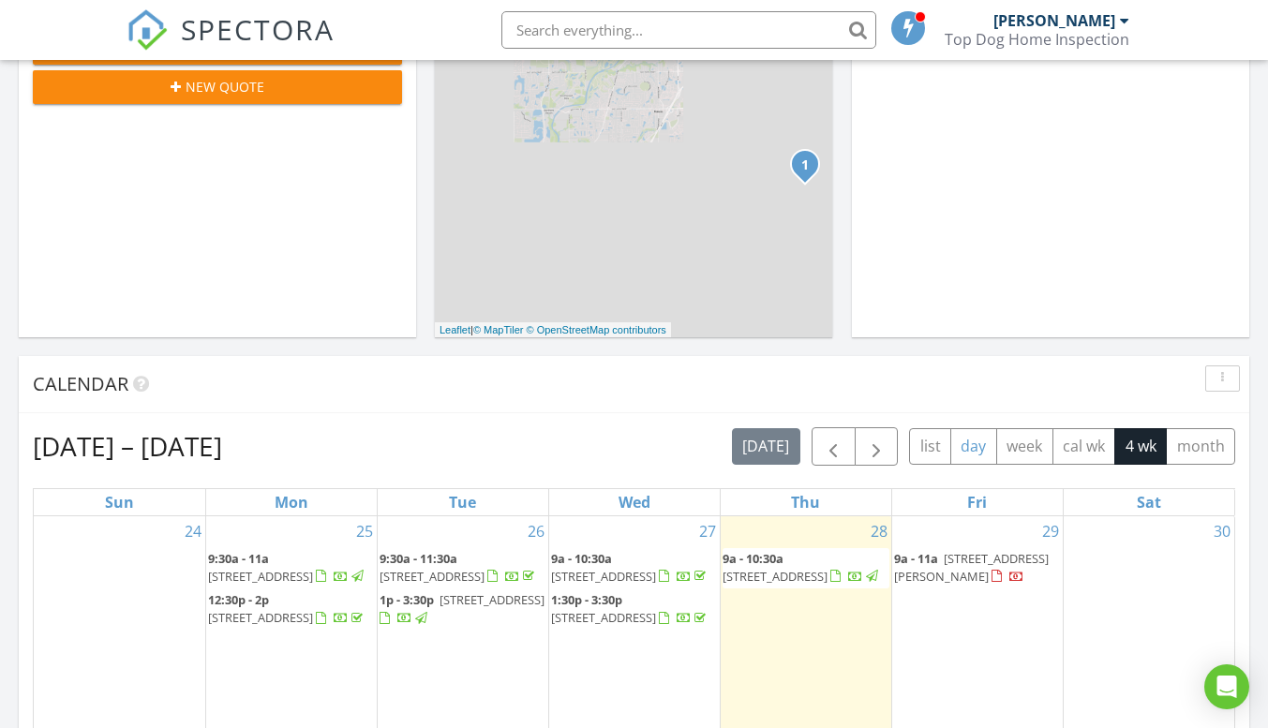
scroll to position [656, 0]
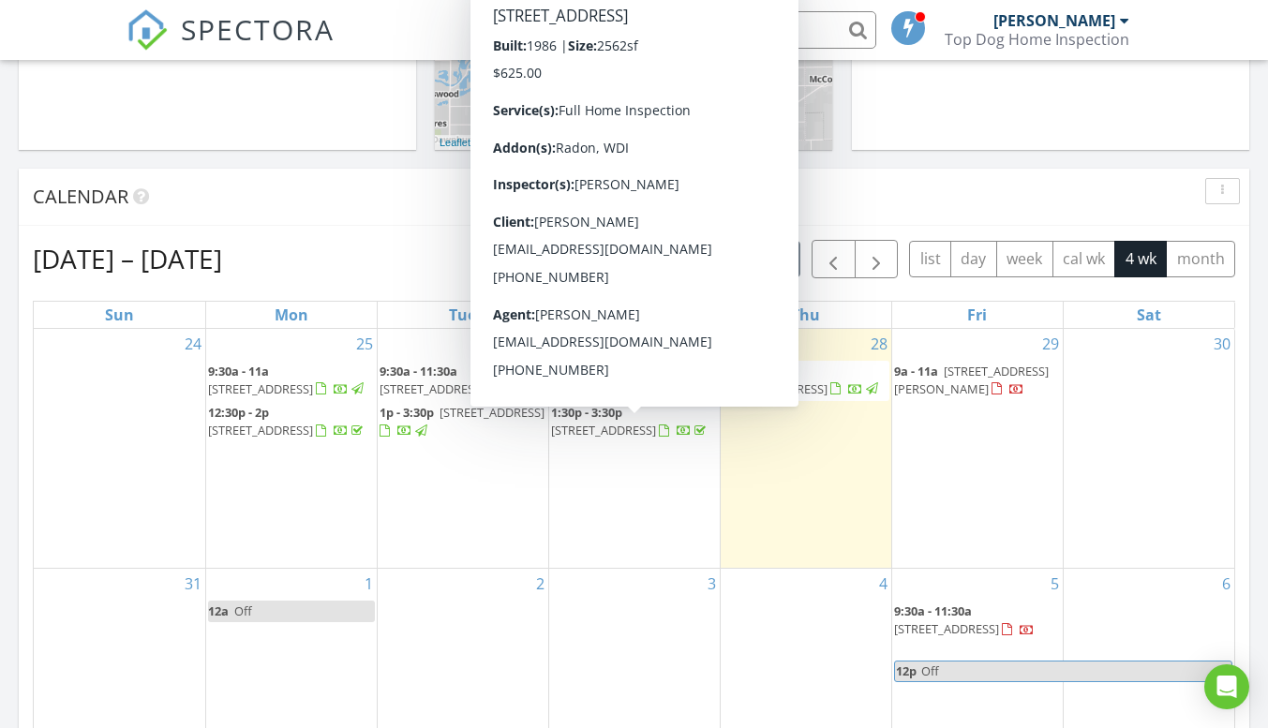
click at [598, 438] on span "[STREET_ADDRESS]" at bounding box center [603, 430] width 105 height 17
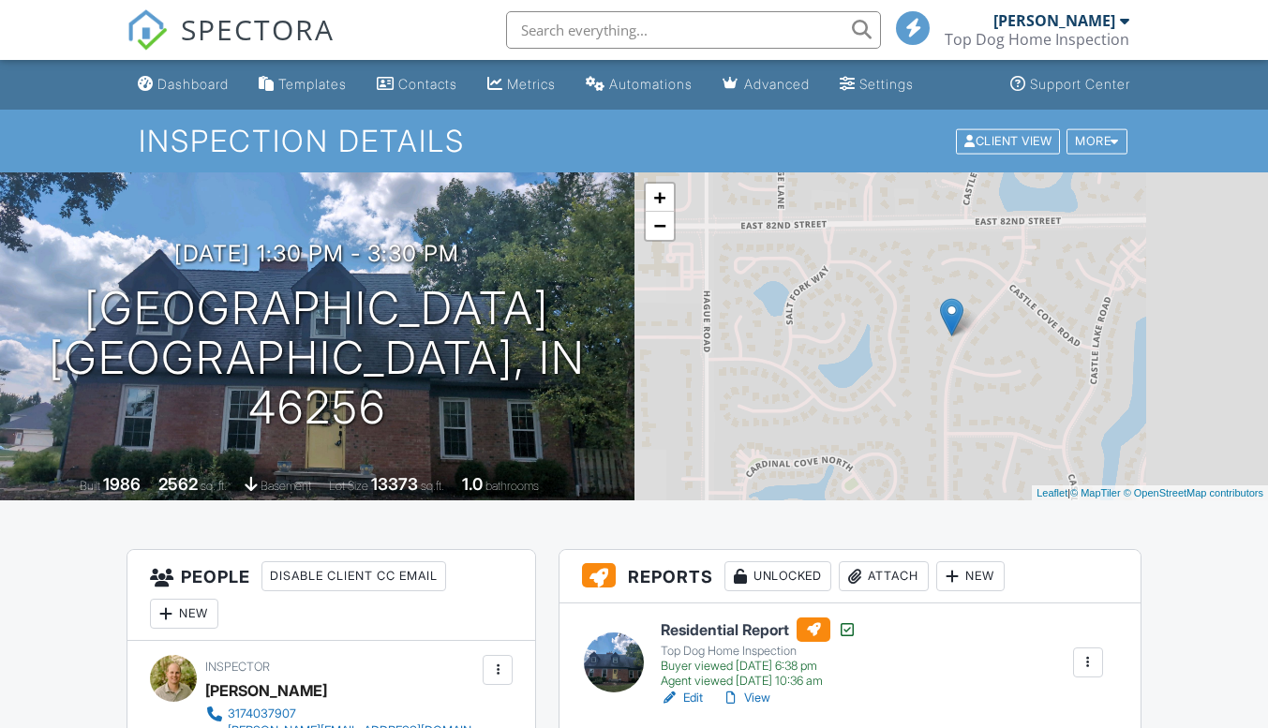
scroll to position [375, 0]
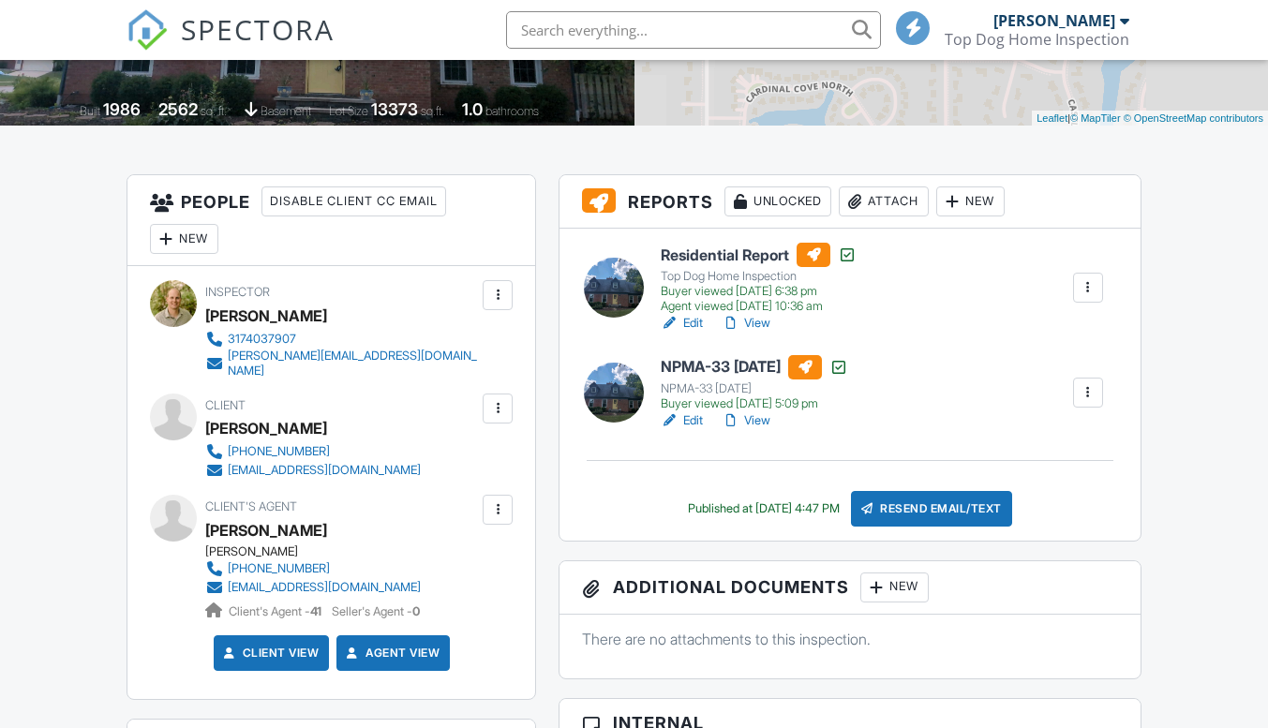
click at [915, 591] on div "New" at bounding box center [894, 587] width 68 height 30
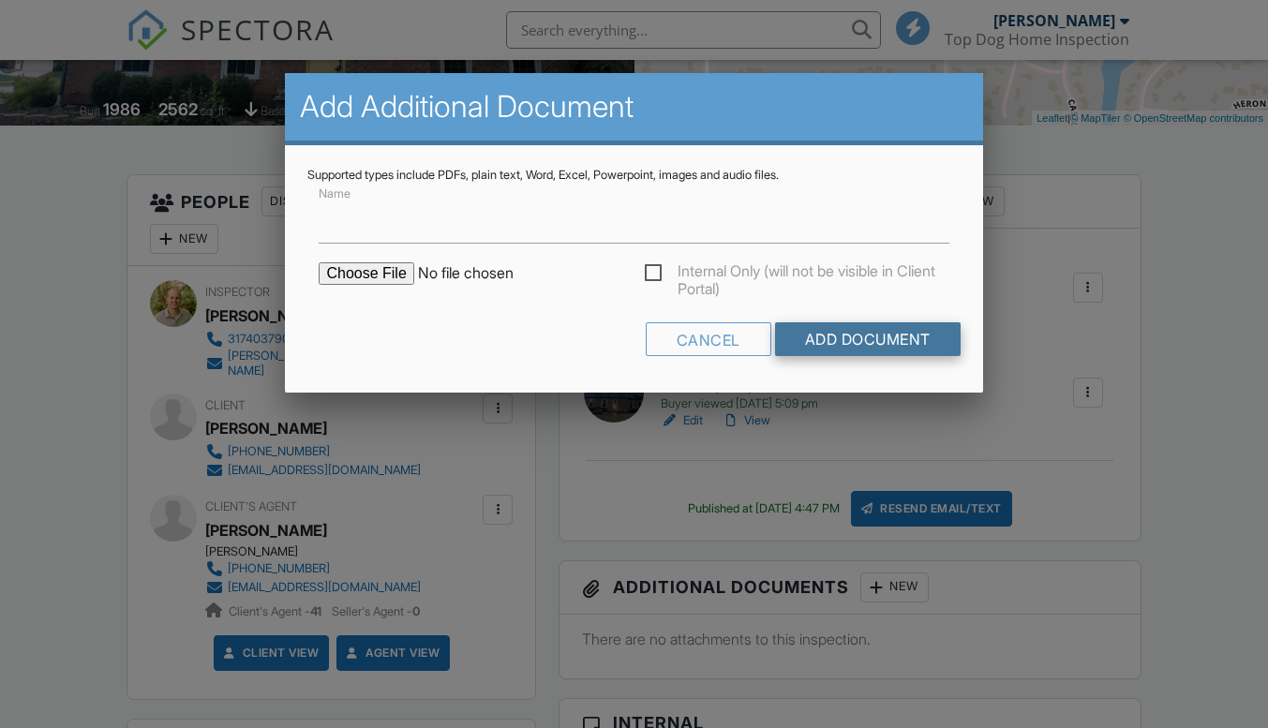
click at [390, 277] on input "file" at bounding box center [478, 273] width 319 height 22
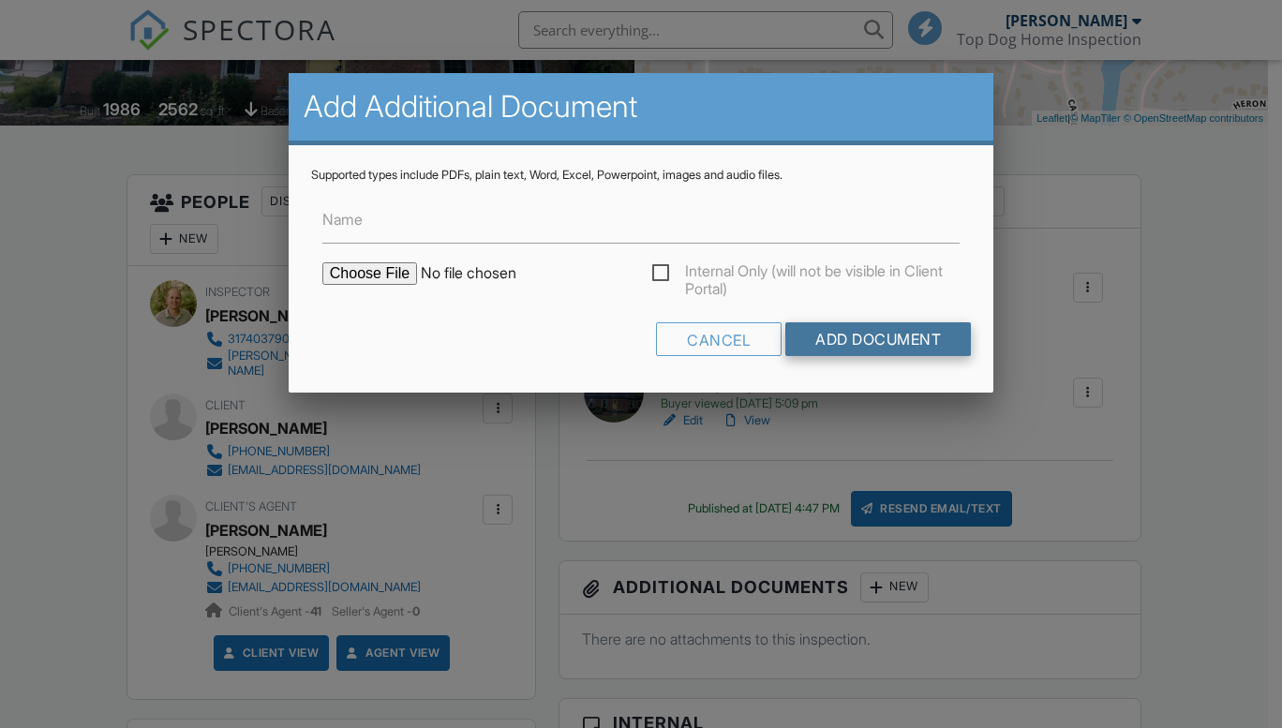
scroll to position [0, 0]
type input "C:\fakepath\Radon Test Report 8021-Bay-Cove.pdf"
click at [888, 339] on input "Add Document" at bounding box center [878, 339] width 186 height 34
